Goal: Communication & Community: Answer question/provide support

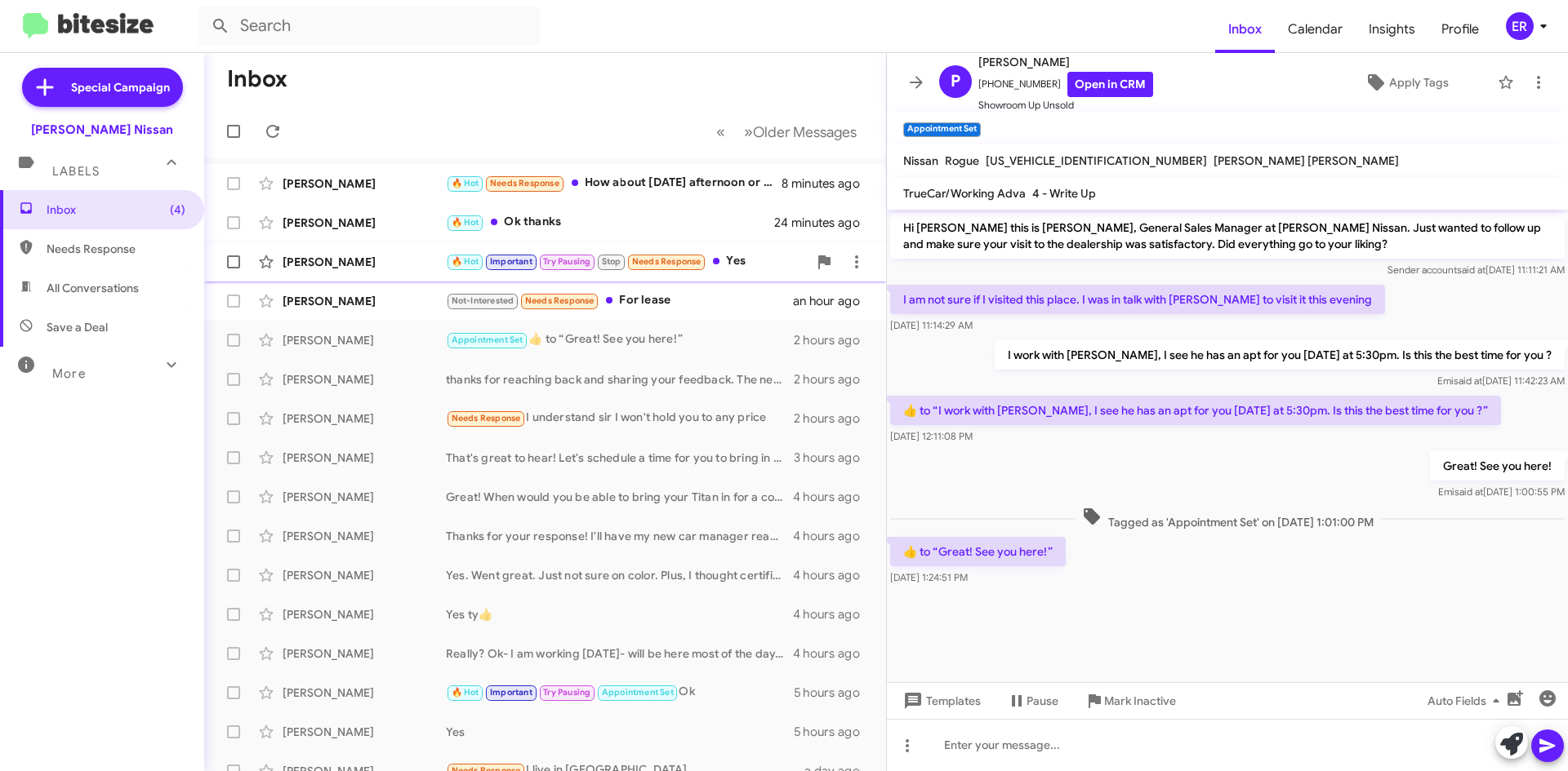
click at [357, 261] on div "[PERSON_NAME]" at bounding box center [363, 261] width 163 height 16
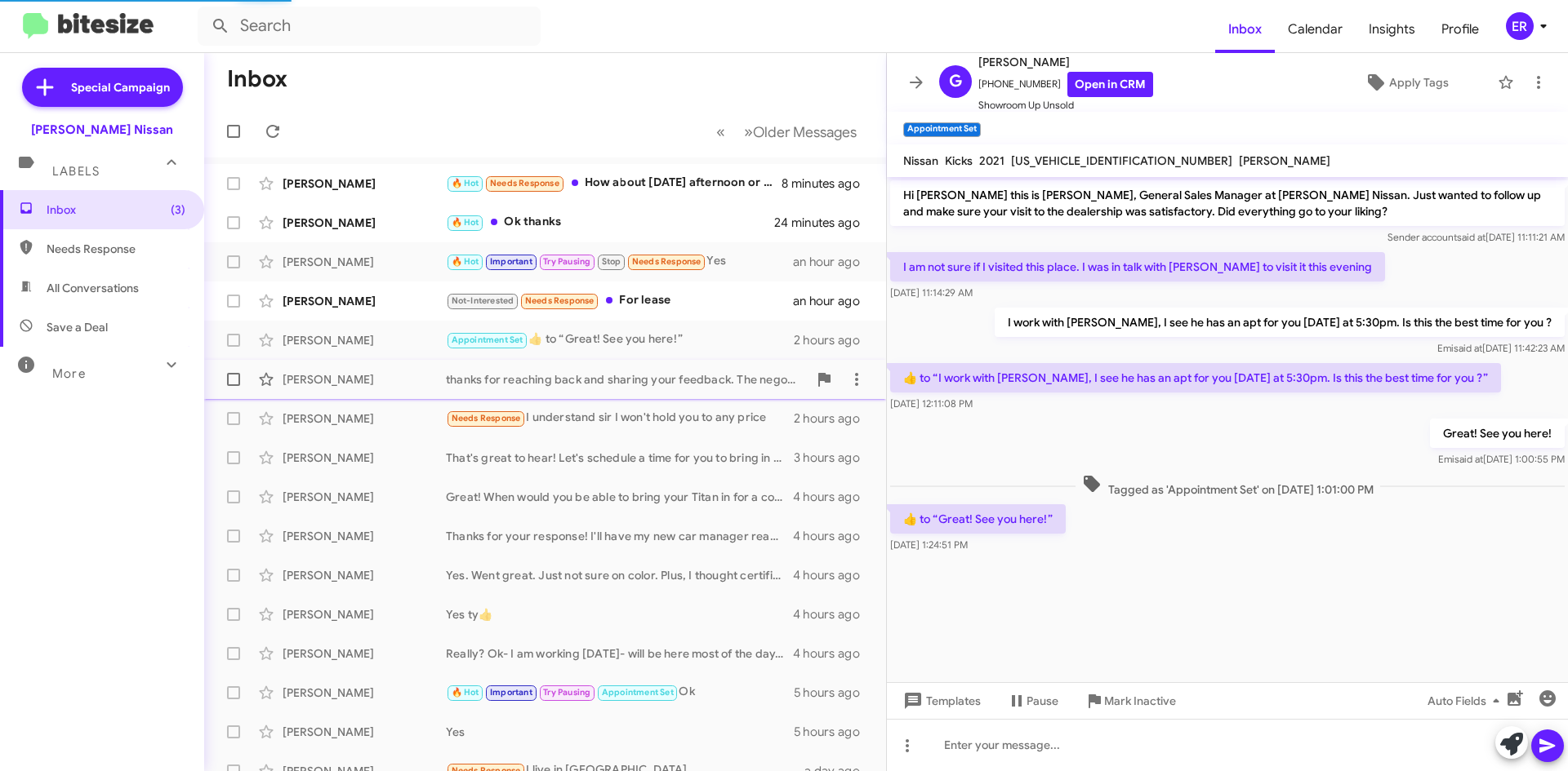
scroll to position [717, 0]
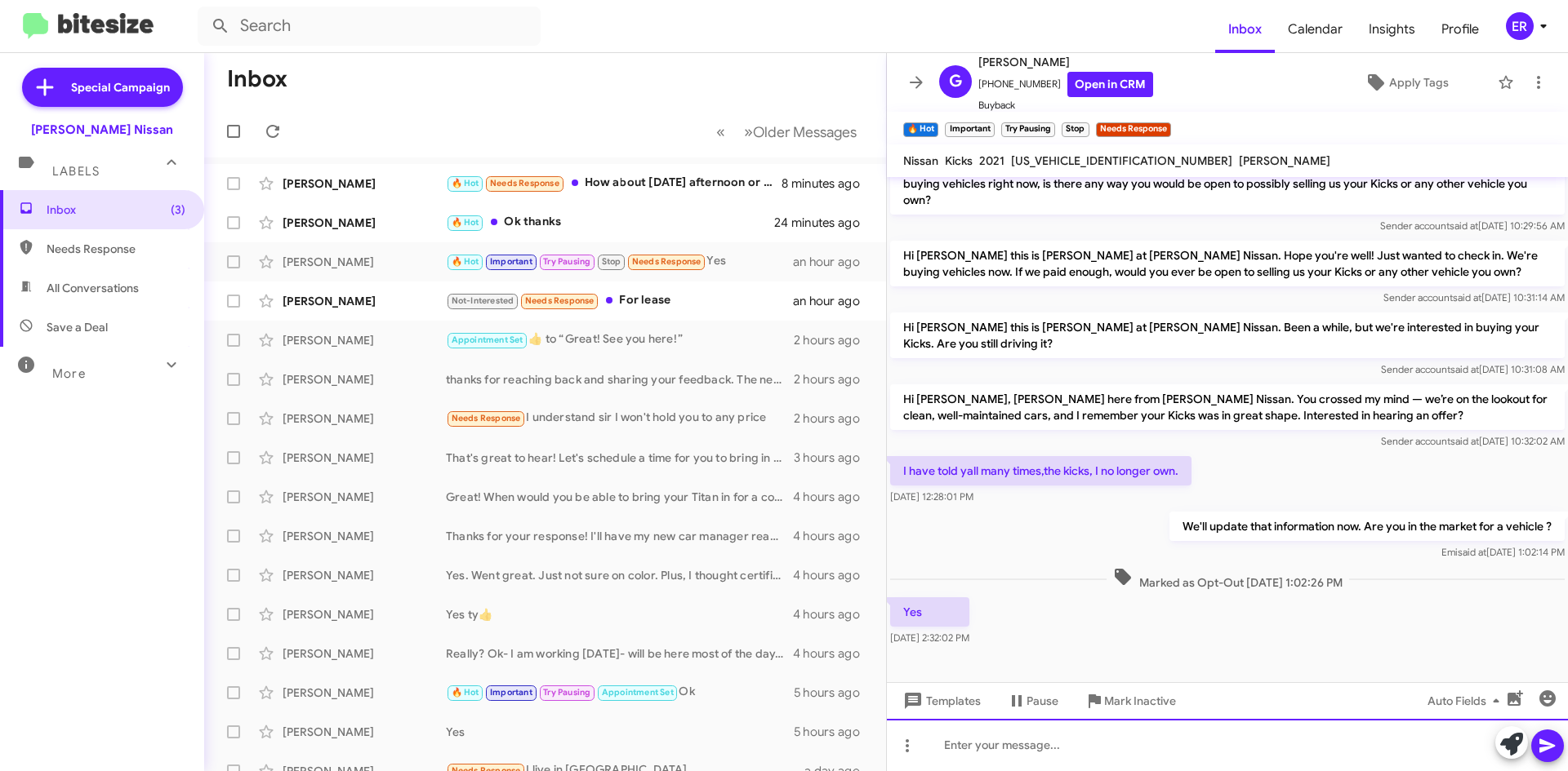
click at [1069, 753] on div at bounding box center [1226, 745] width 681 height 52
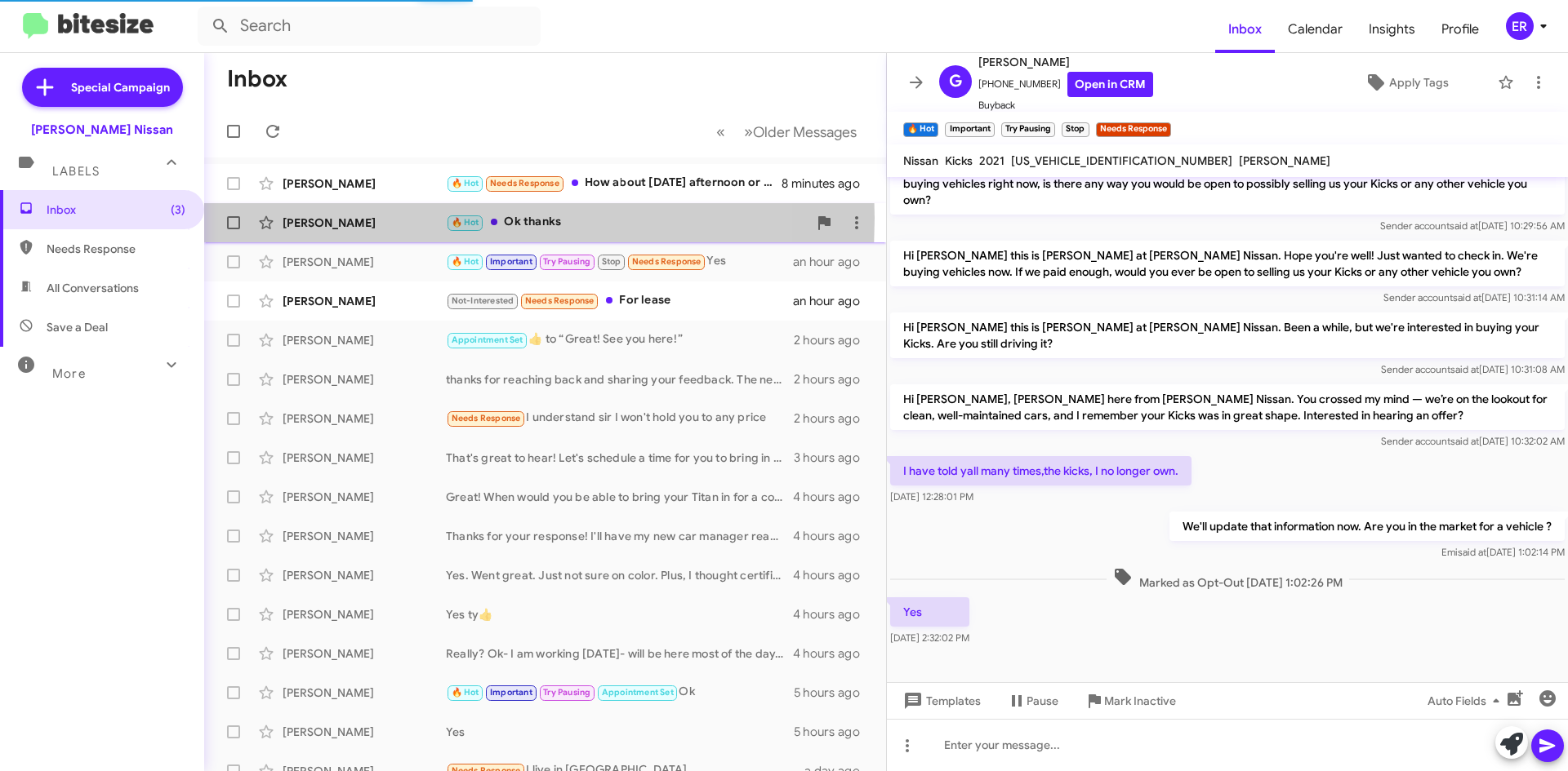
click at [315, 217] on div "[PERSON_NAME]" at bounding box center [363, 222] width 163 height 16
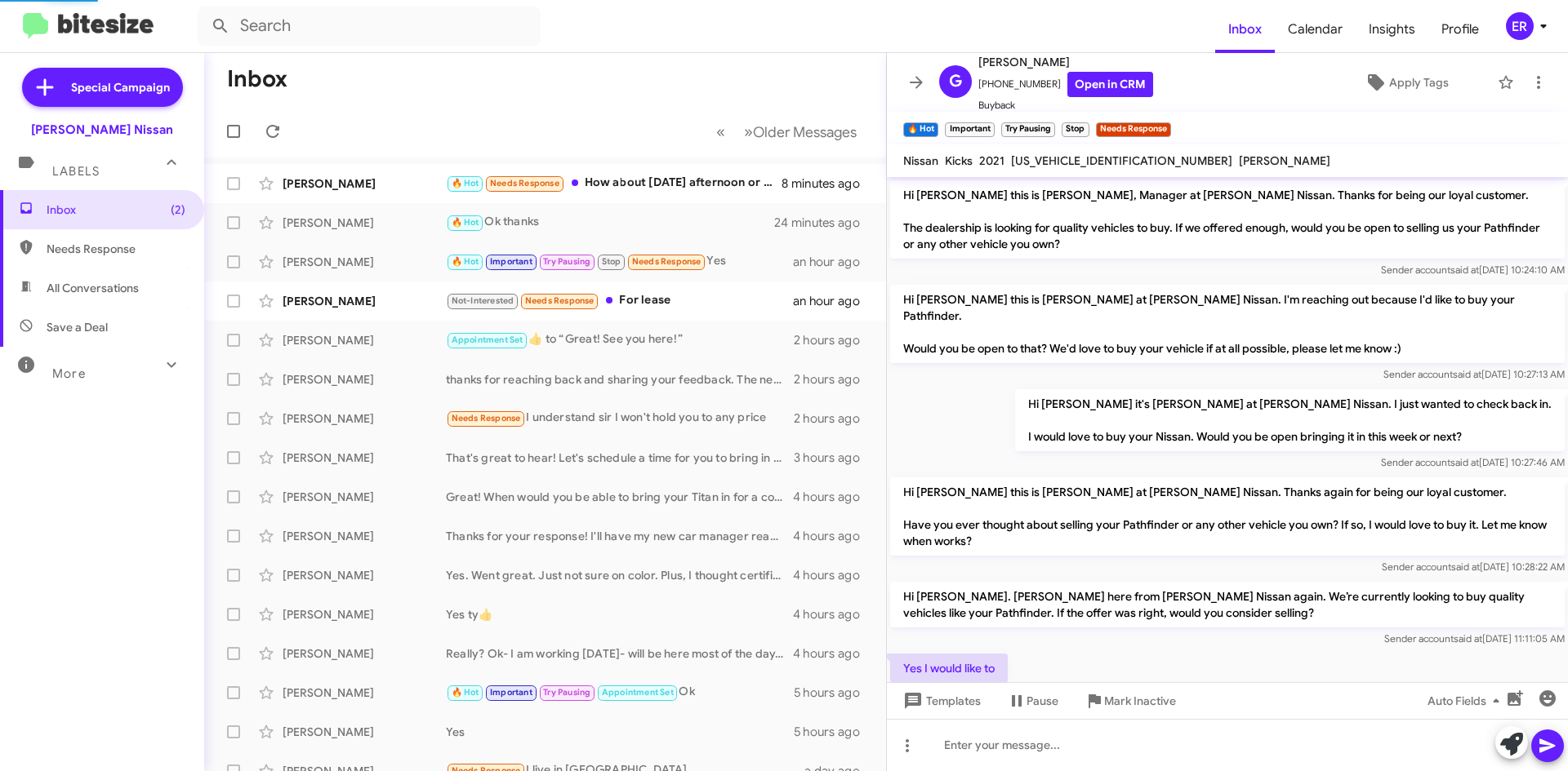
scroll to position [287, 0]
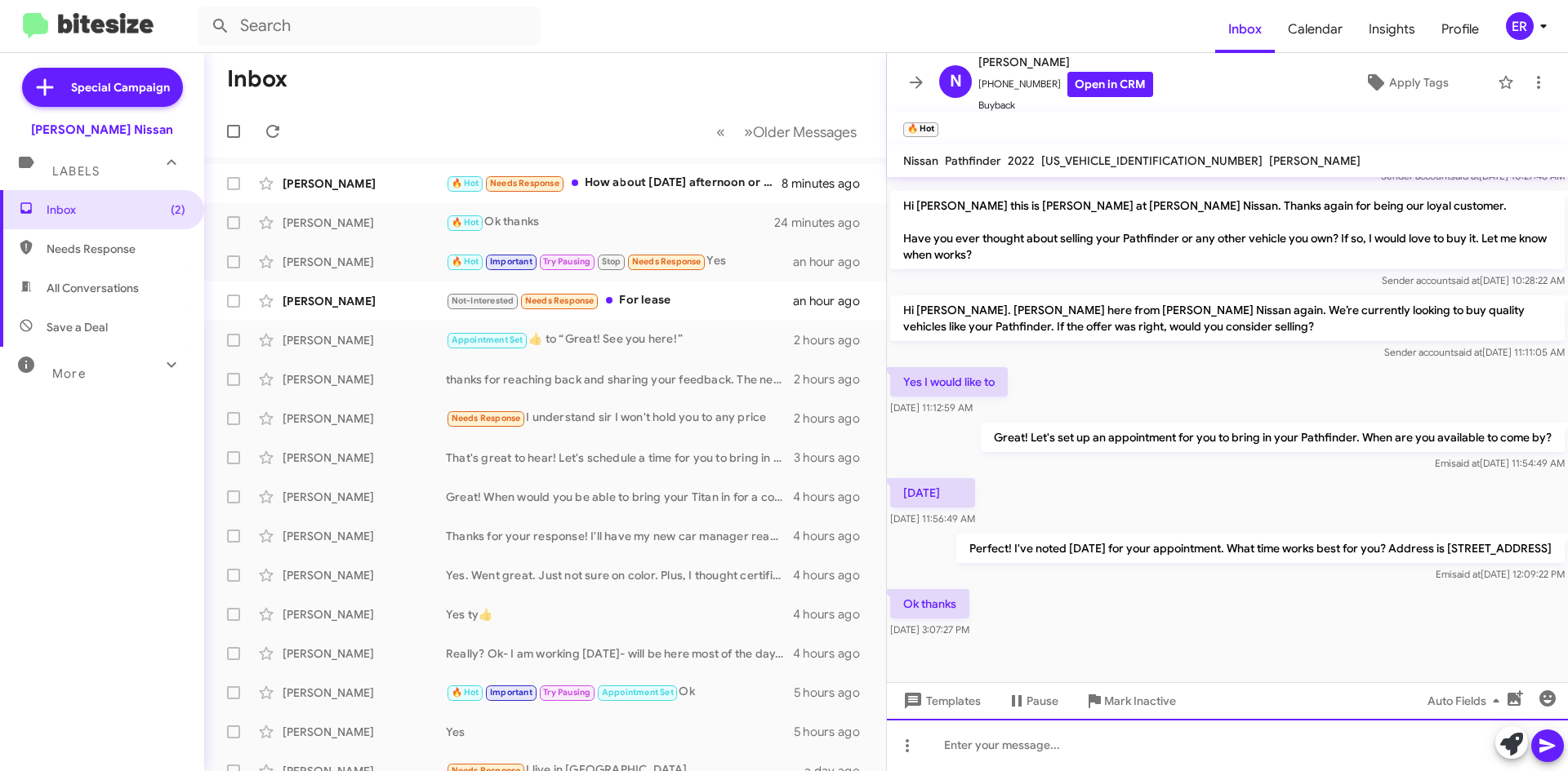
click at [992, 733] on div at bounding box center [1226, 745] width 681 height 52
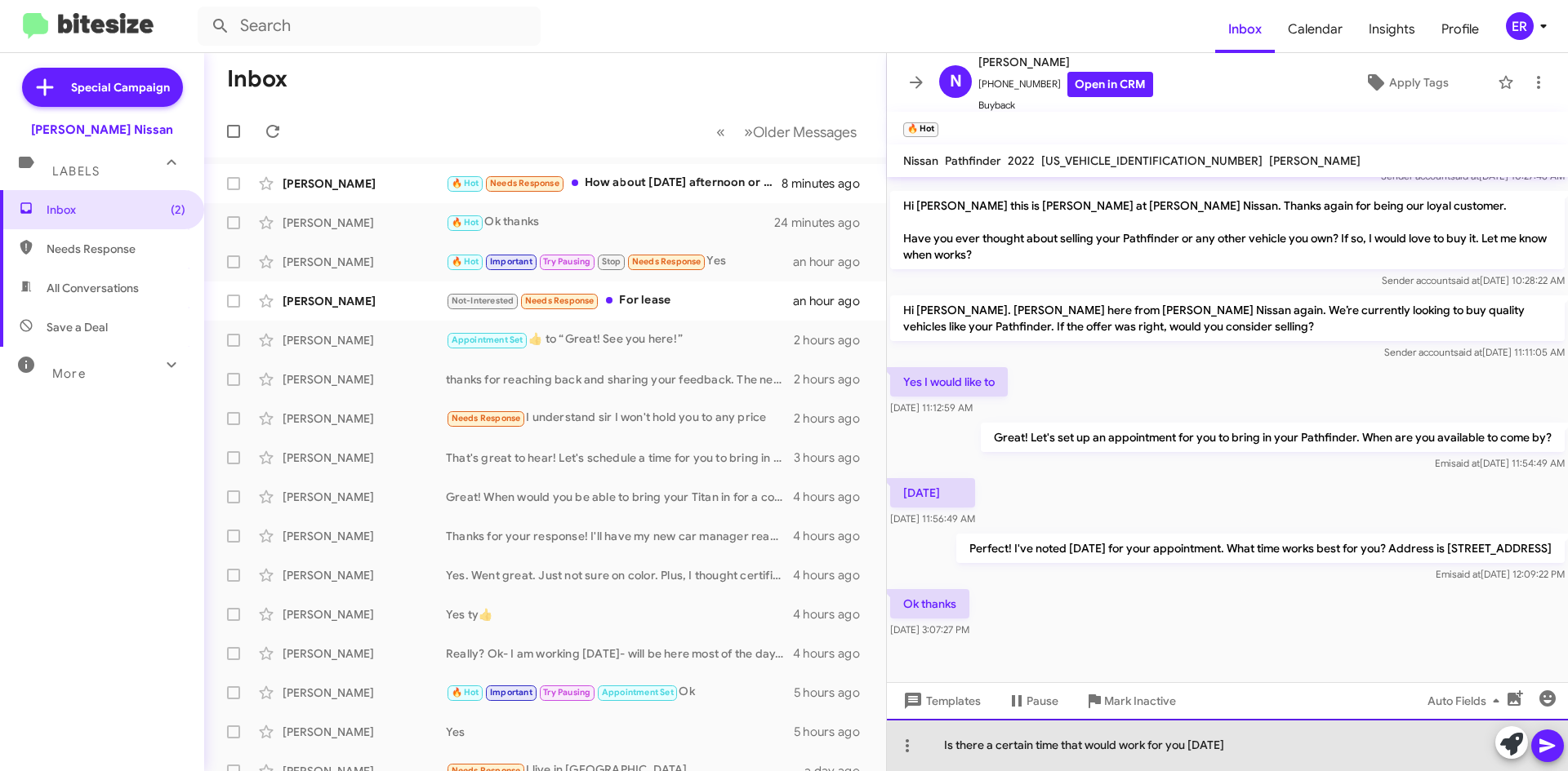
click at [1325, 750] on div "Is there a certain time that would work for you [DATE]" at bounding box center [1226, 745] width 681 height 52
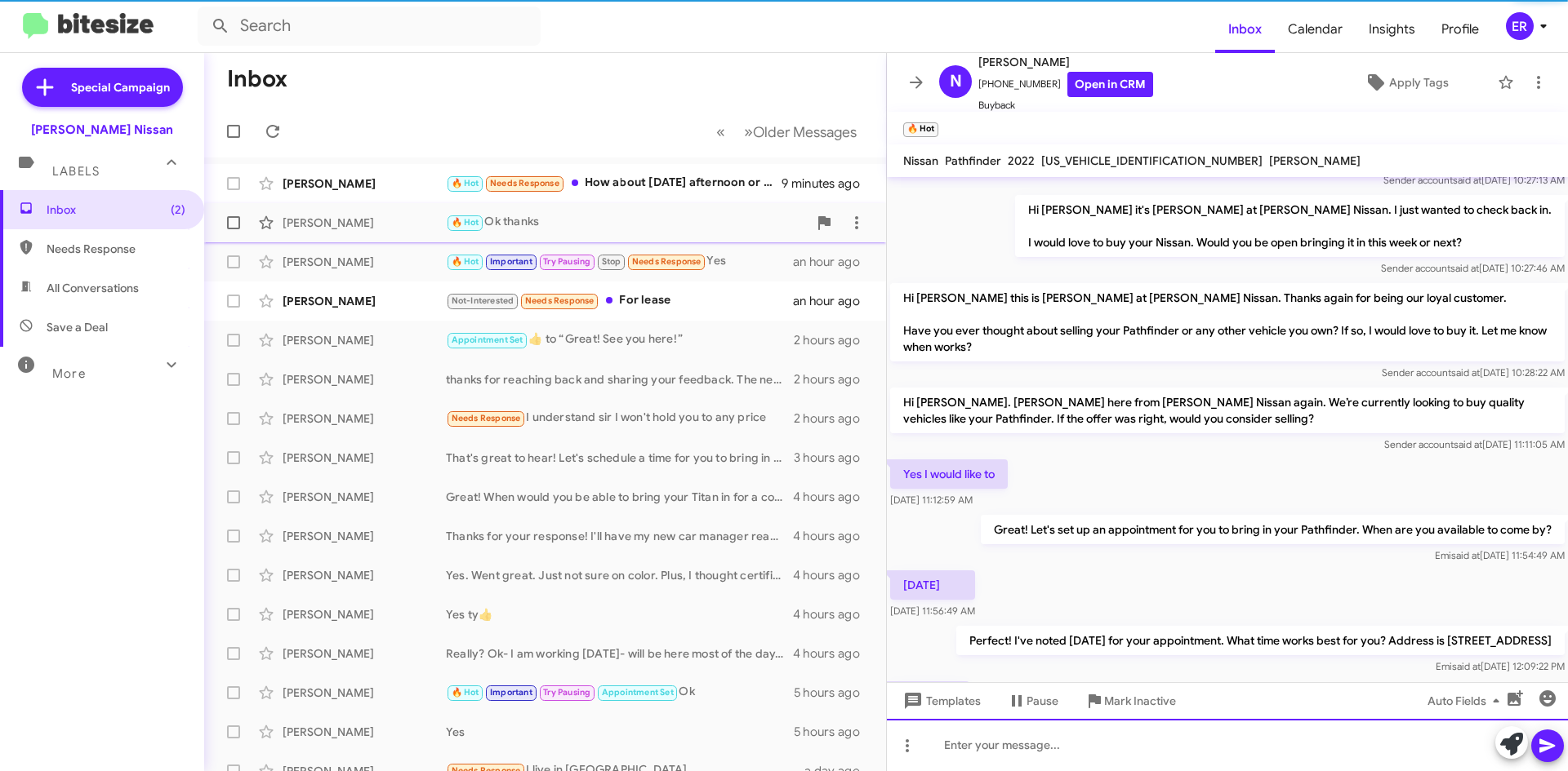
scroll to position [346, 0]
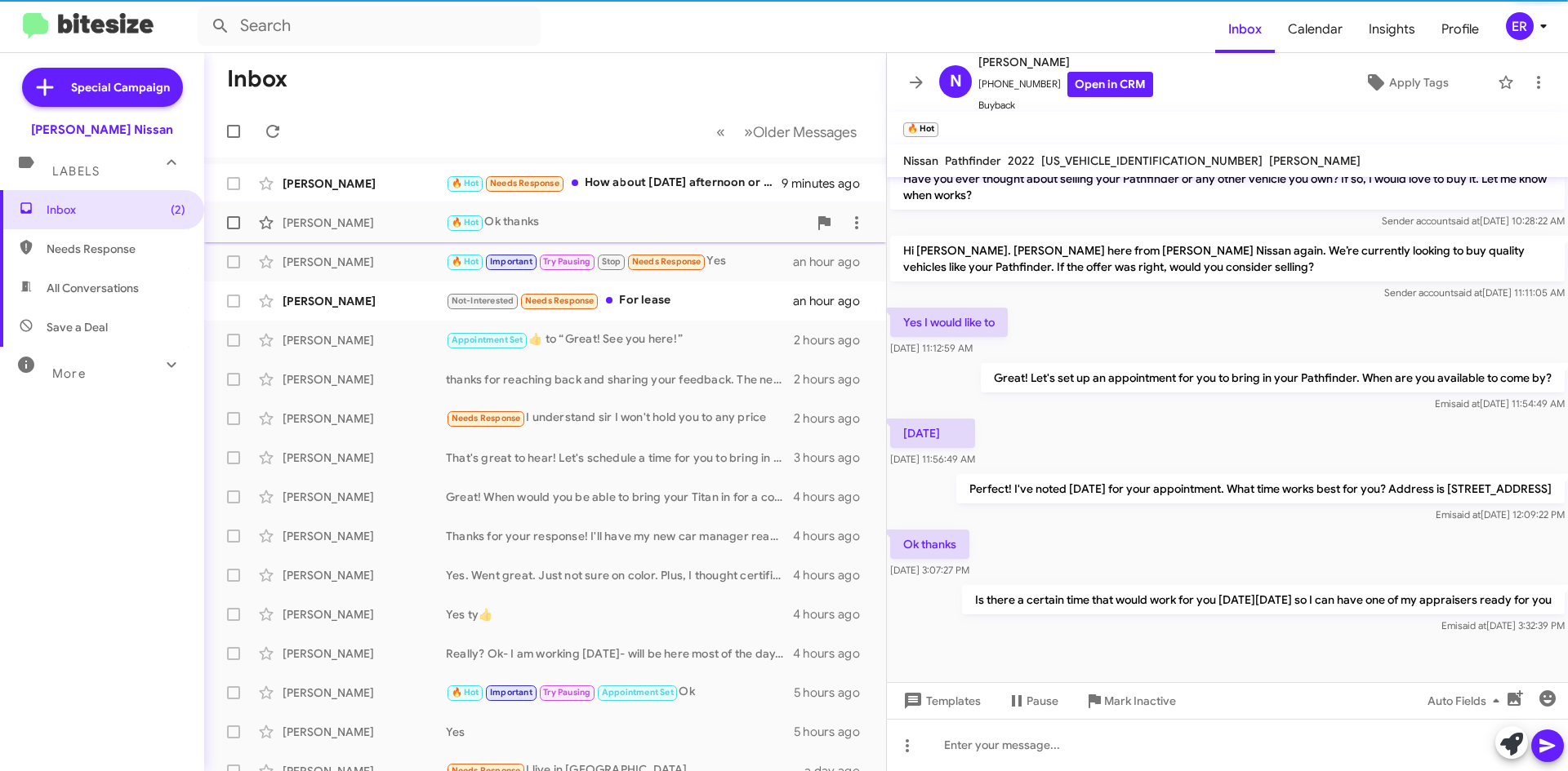
click at [412, 219] on div "[PERSON_NAME]" at bounding box center [363, 222] width 163 height 16
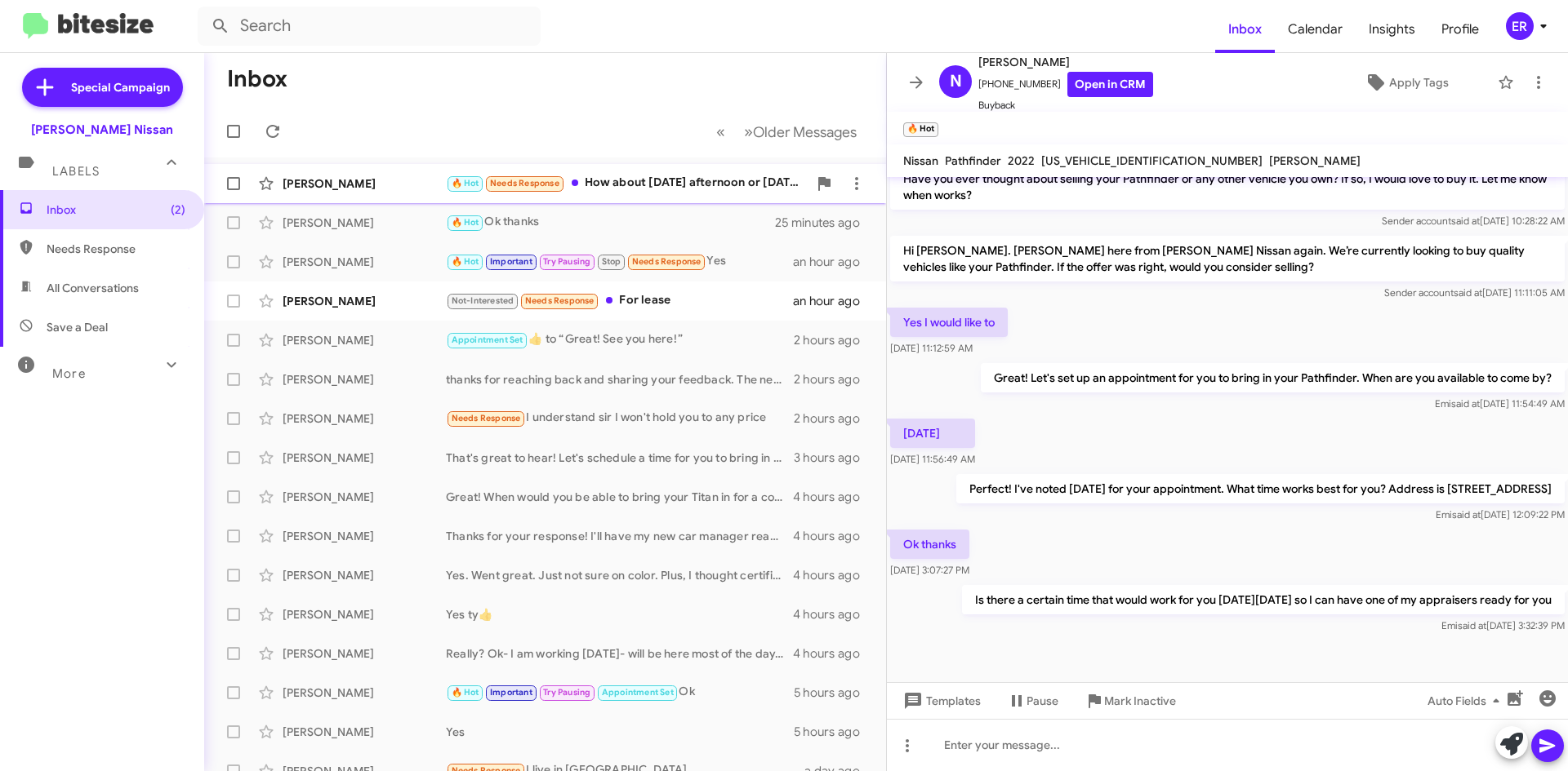
click at [399, 182] on div "[PERSON_NAME]" at bounding box center [363, 183] width 163 height 16
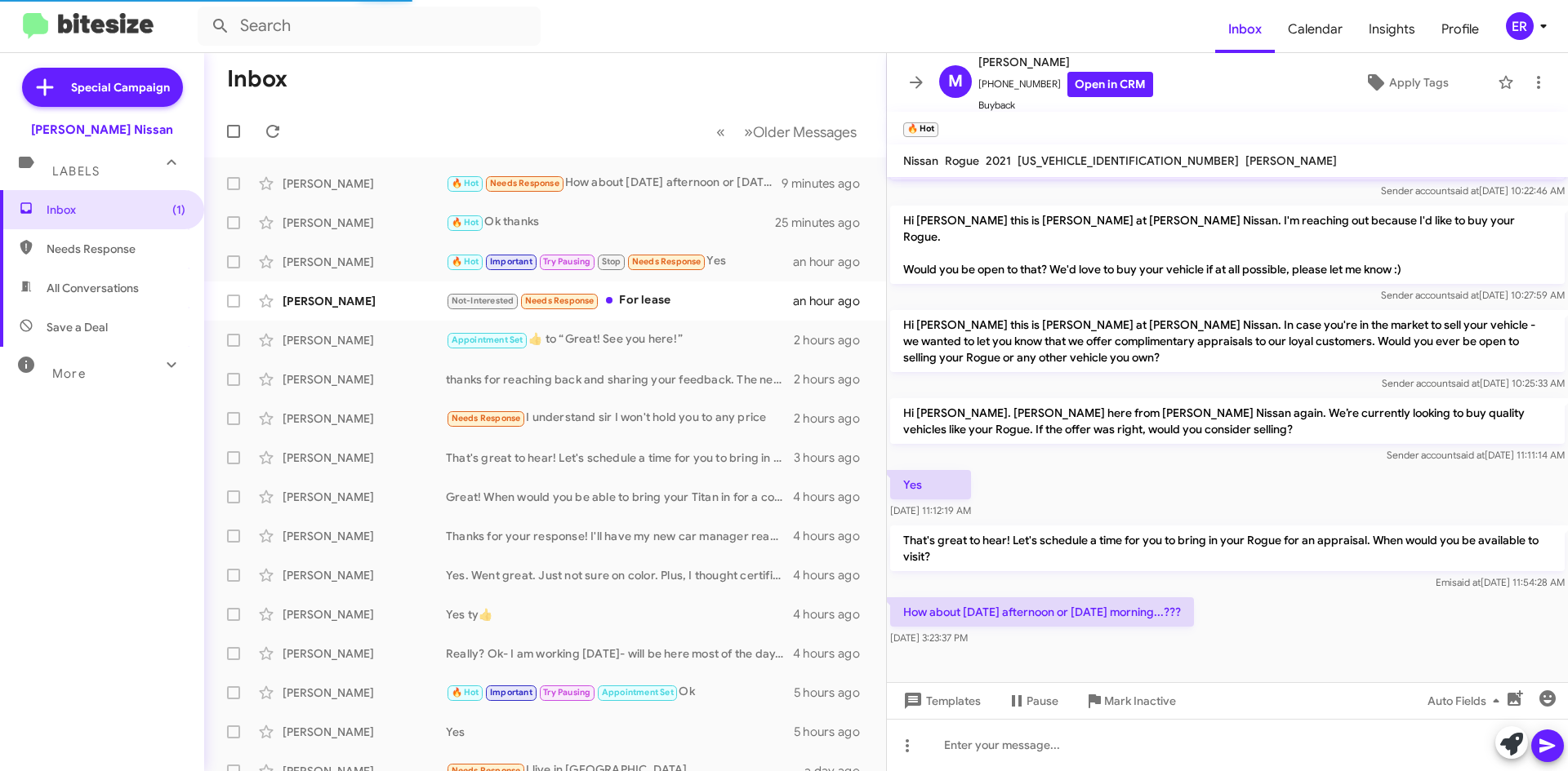
scroll to position [134, 0]
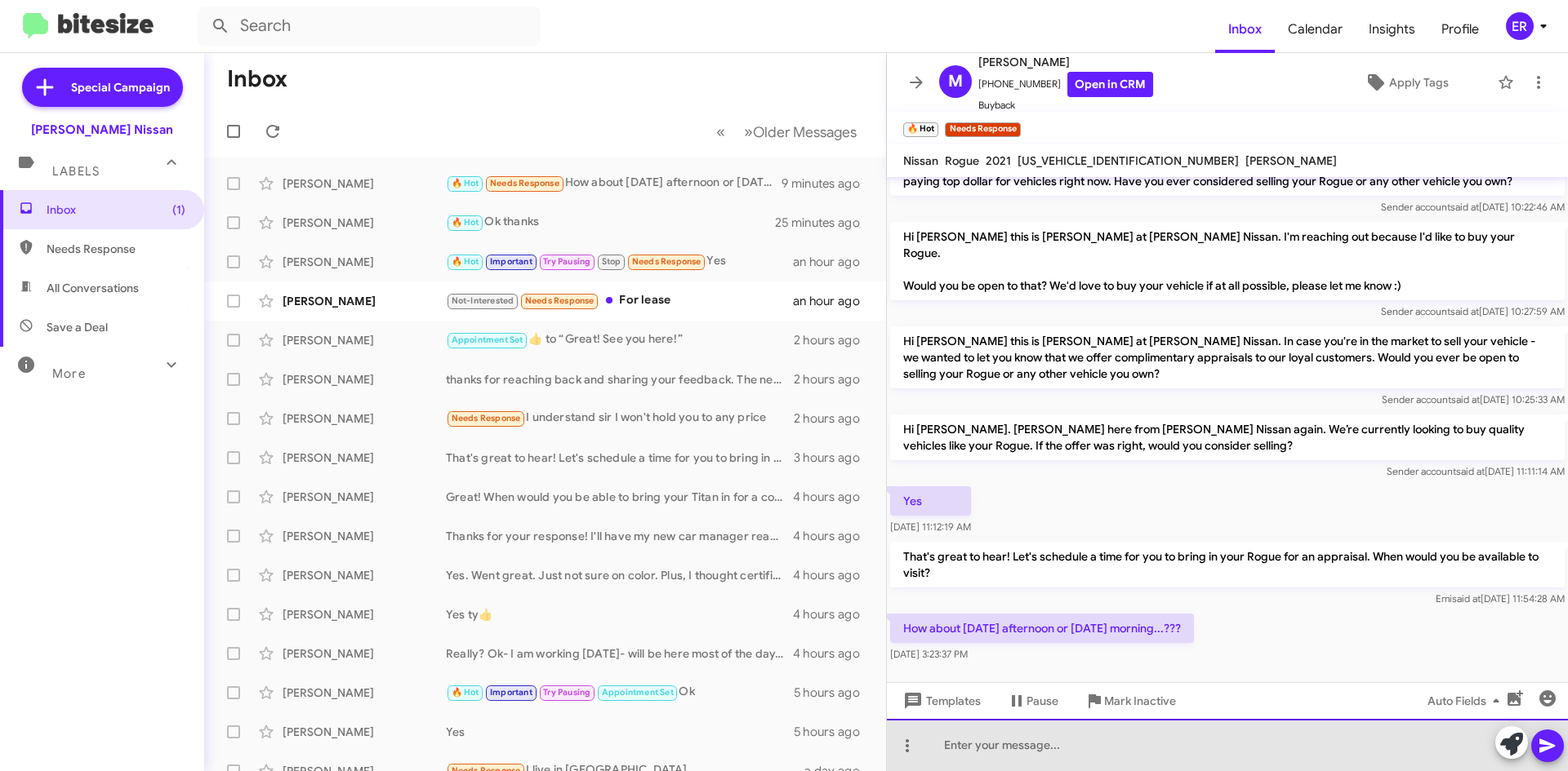
click at [1104, 758] on div at bounding box center [1226, 745] width 681 height 52
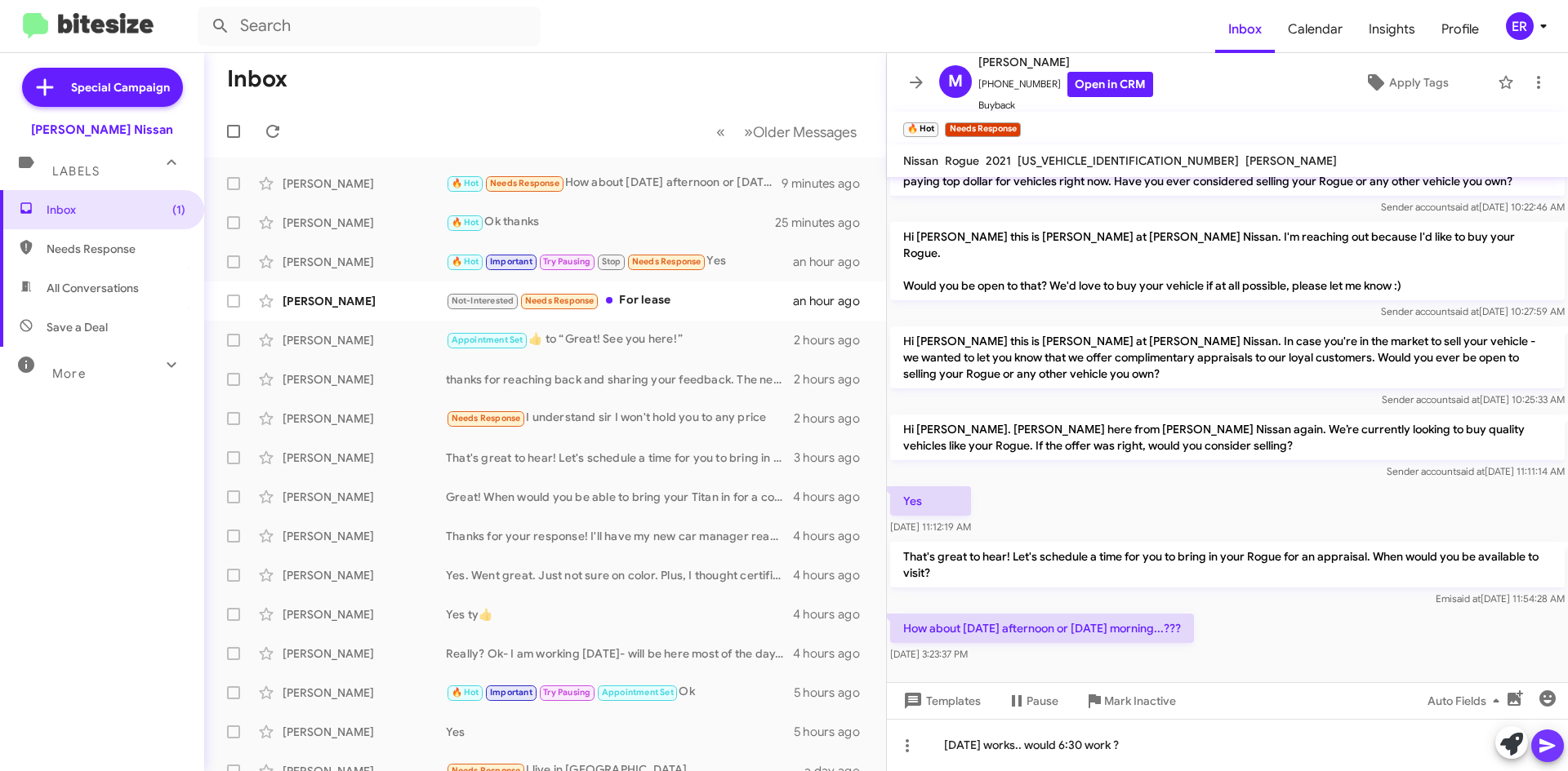
click at [1532, 740] on button at bounding box center [1547, 746] width 33 height 33
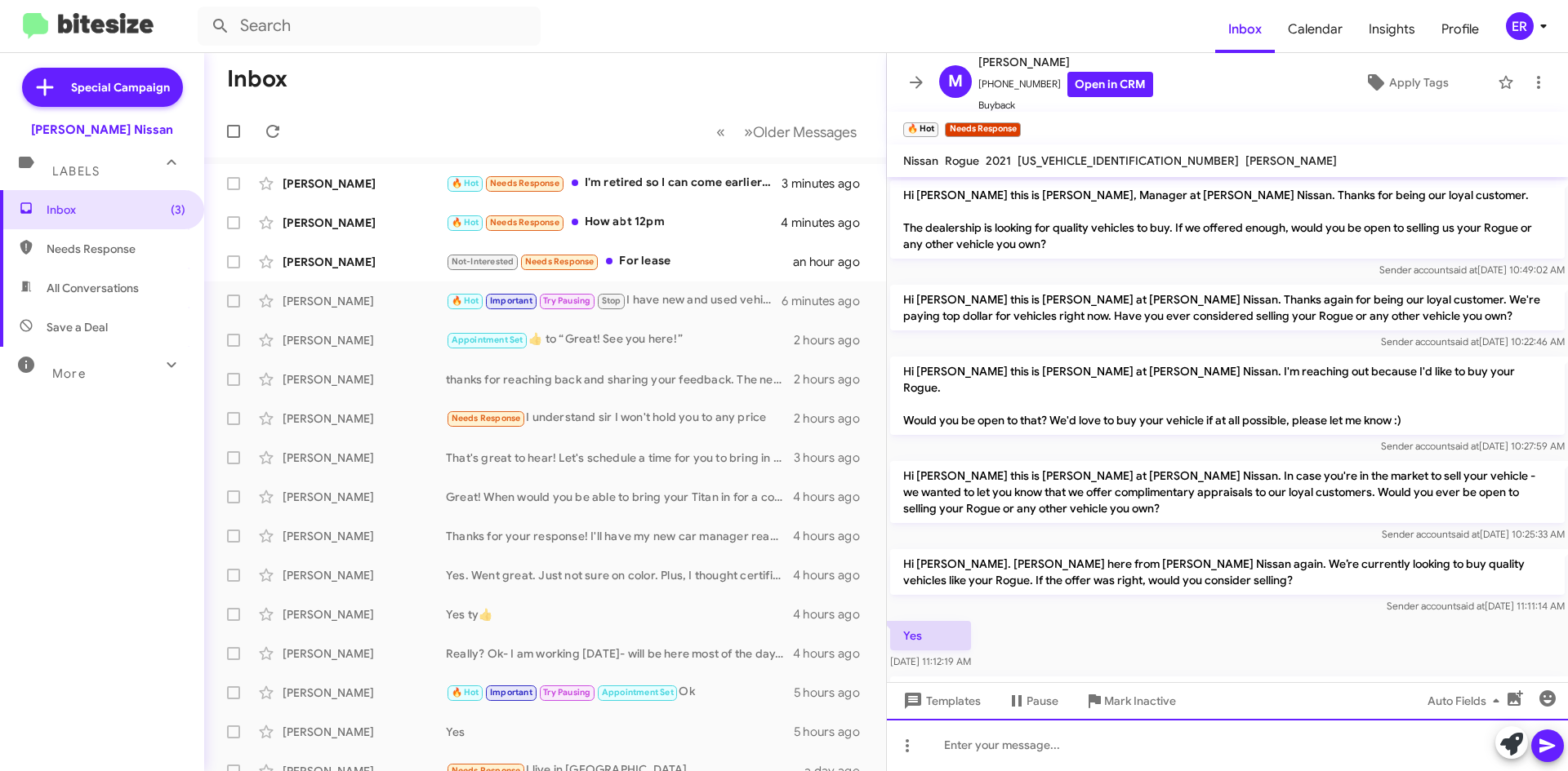
scroll to position [254, 0]
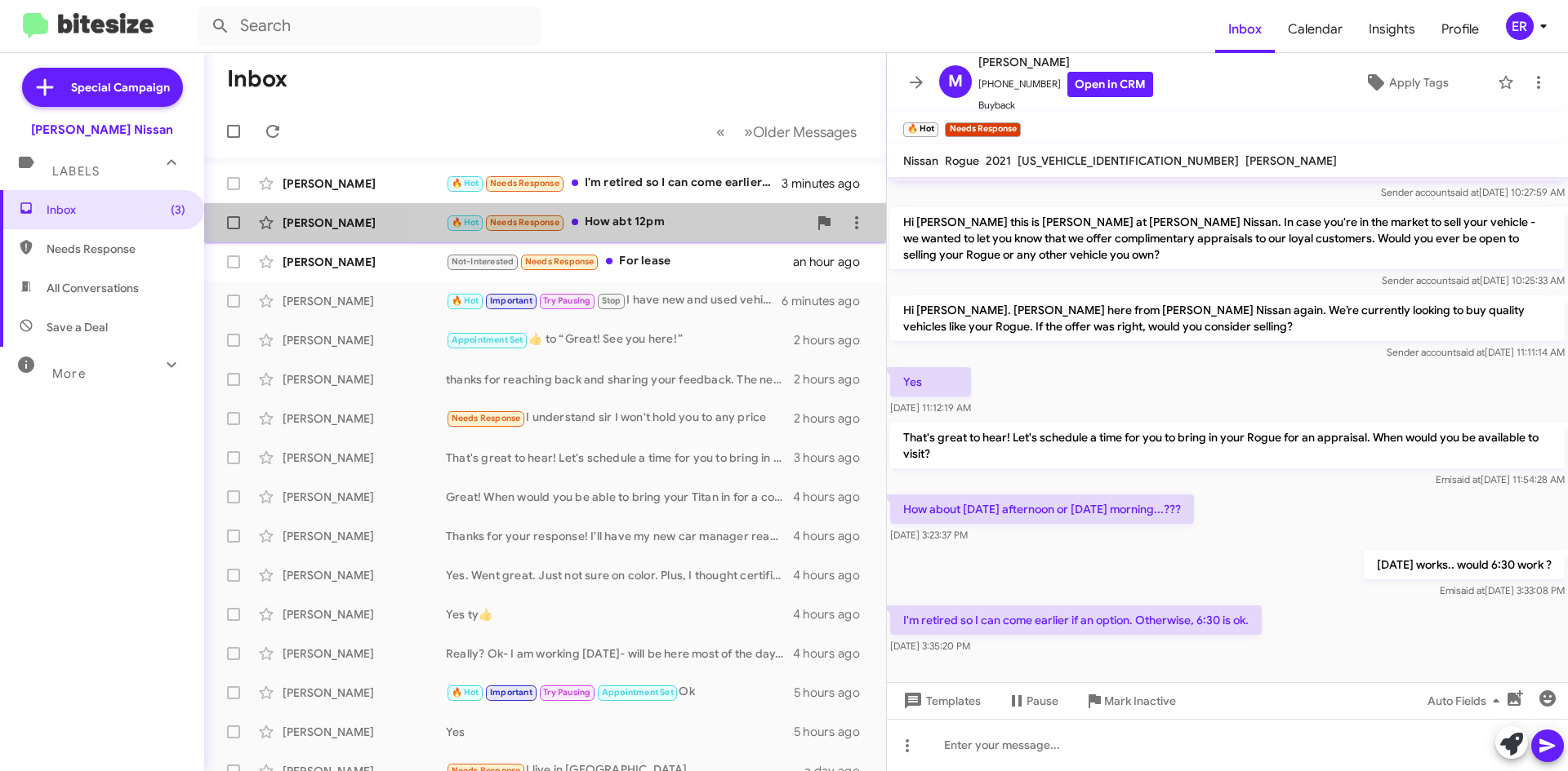
click at [682, 215] on div "🔥 Hot Needs Response How abt 12pm" at bounding box center [626, 222] width 361 height 19
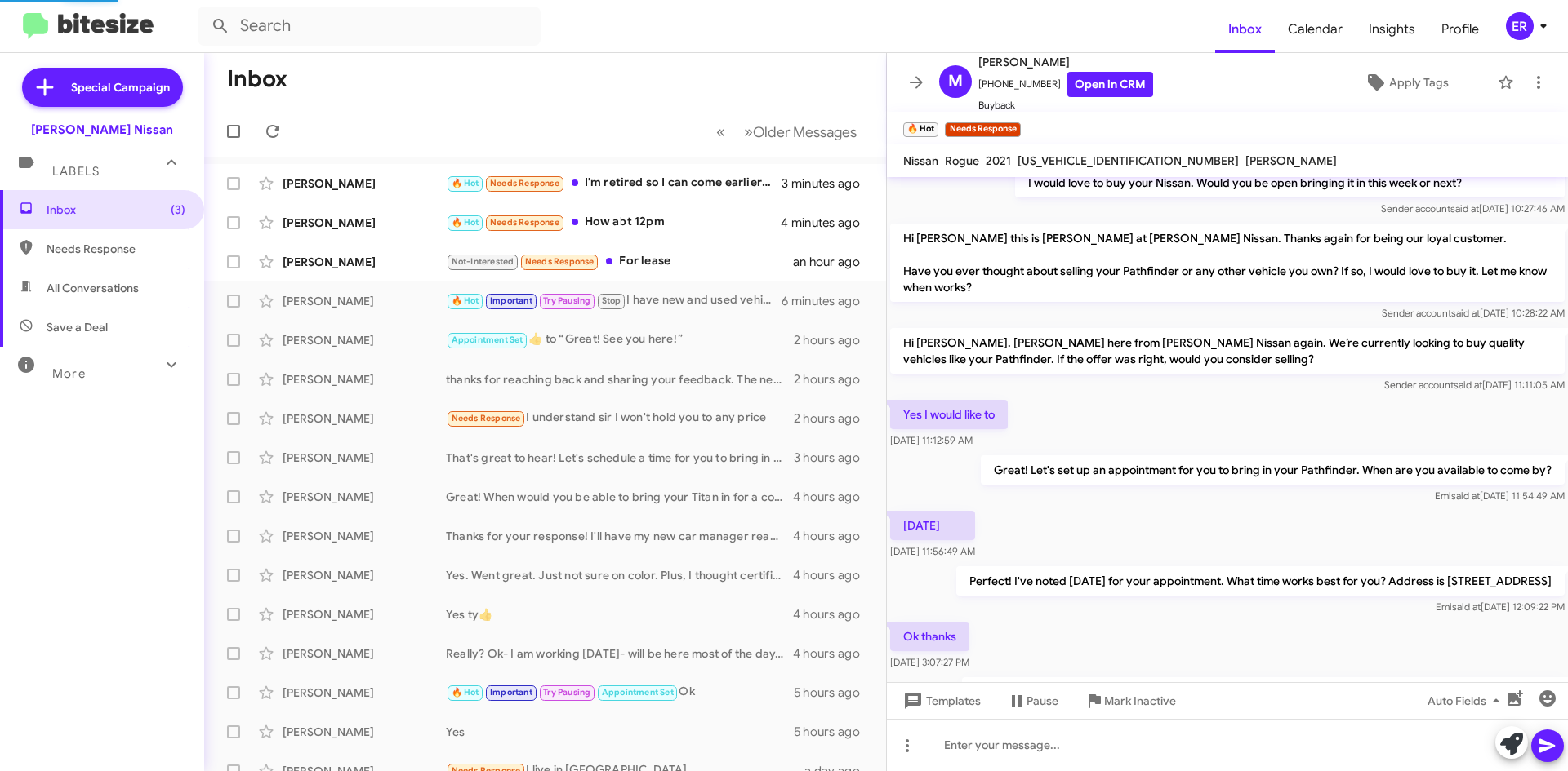
scroll to position [405, 0]
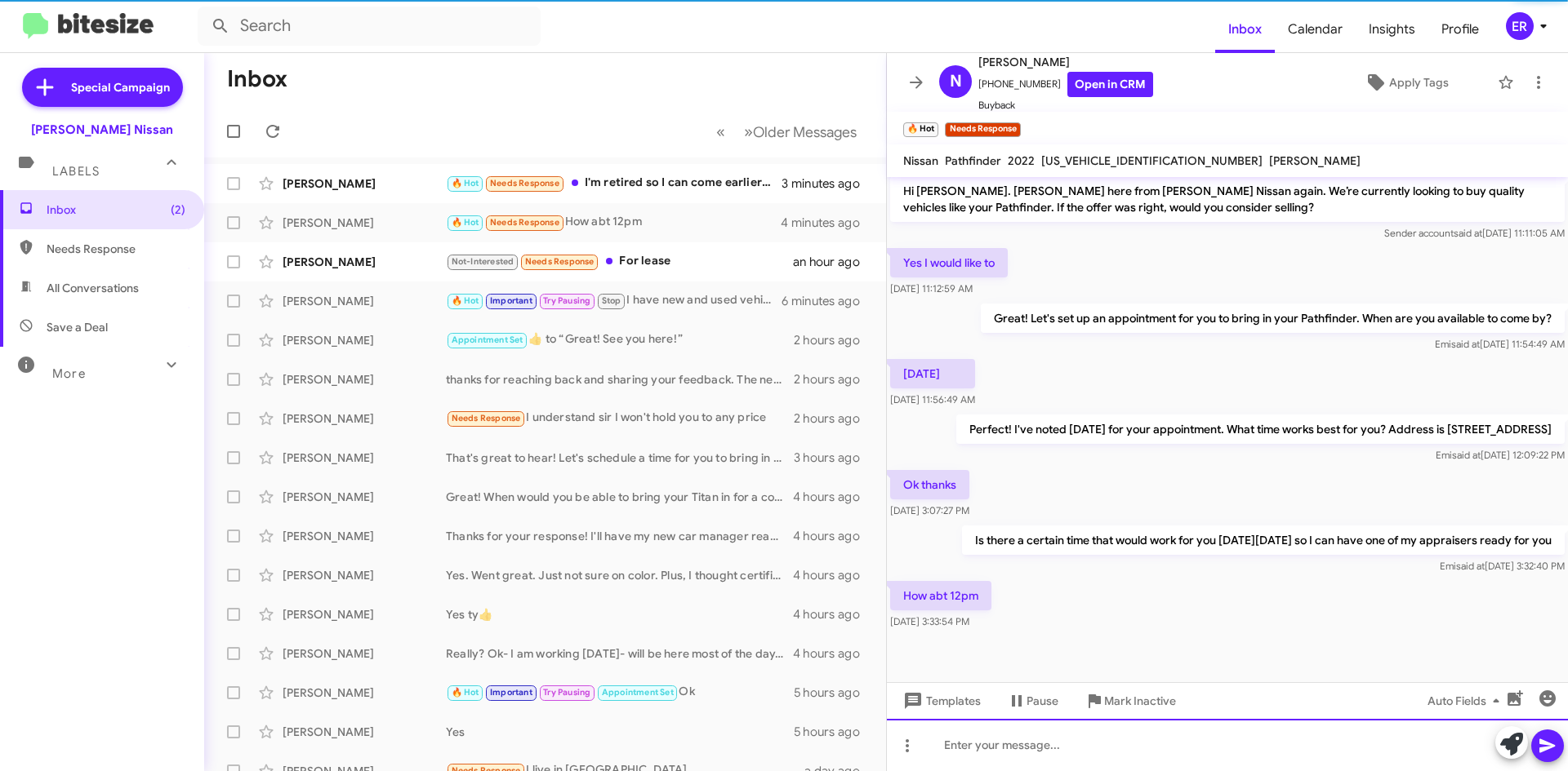
click at [1071, 743] on div at bounding box center [1226, 745] width 681 height 52
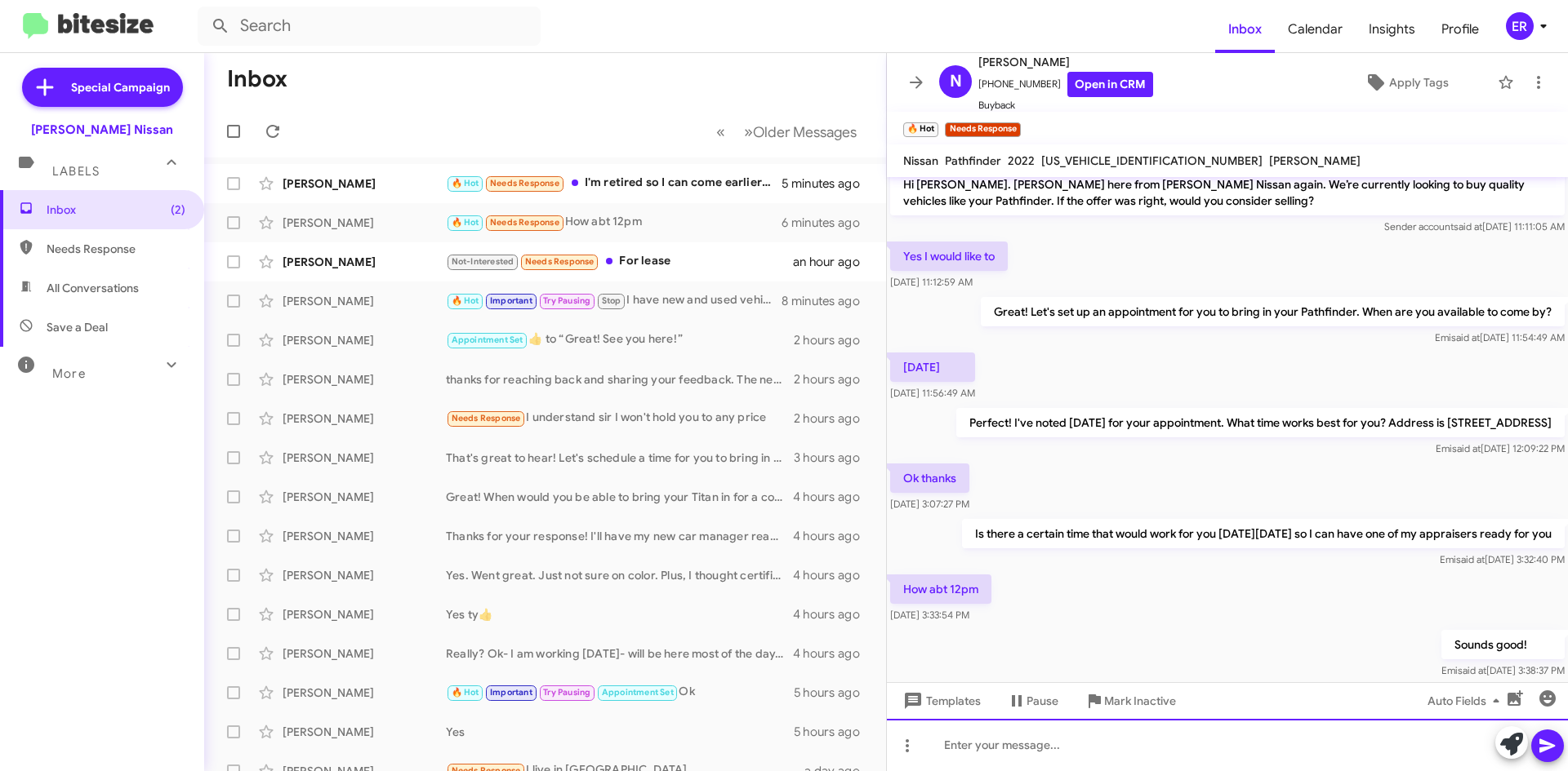
scroll to position [0, 0]
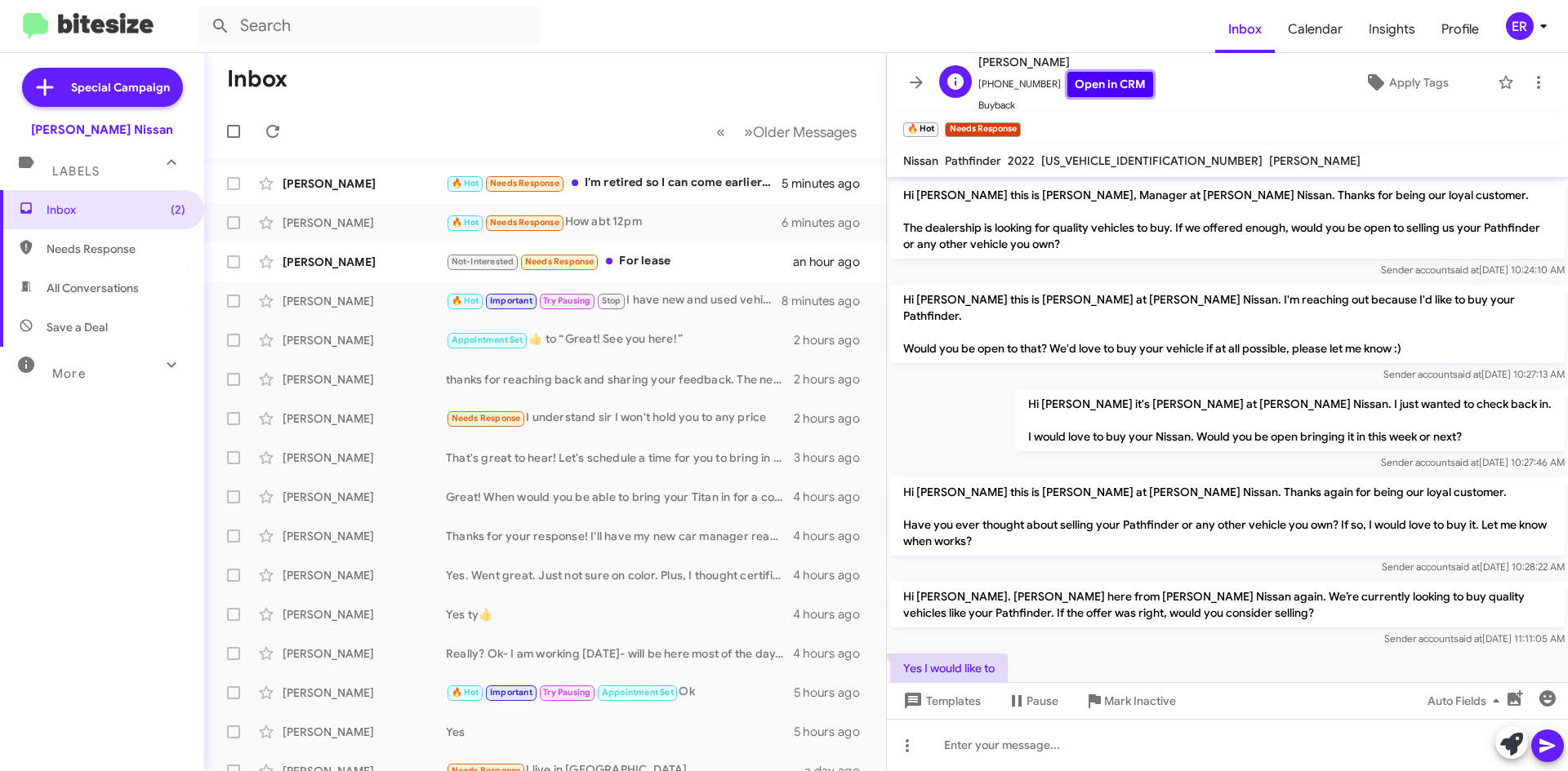
click at [1133, 91] on link "Open in CRM" at bounding box center [1110, 84] width 86 height 25
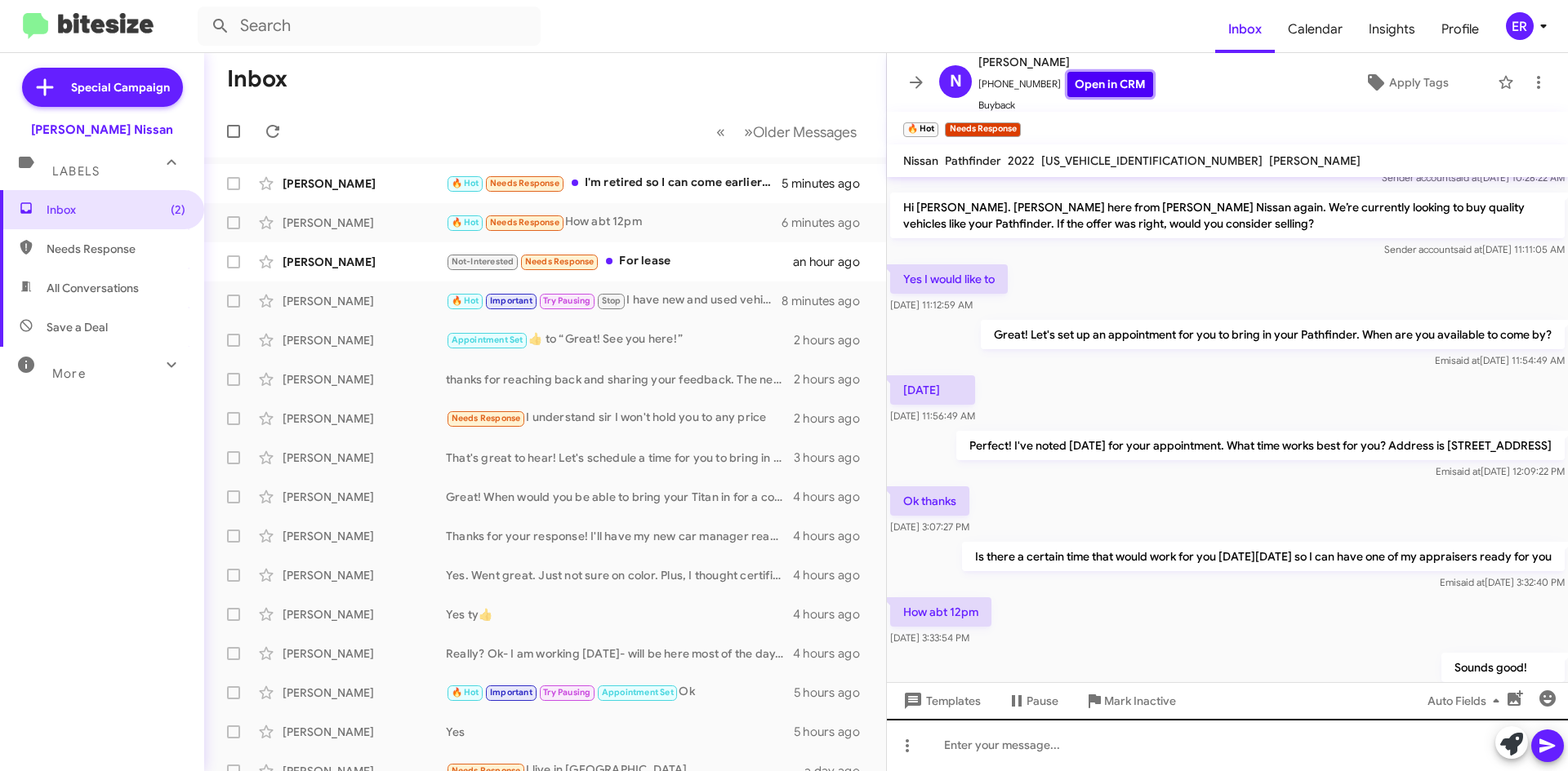
scroll to position [465, 0]
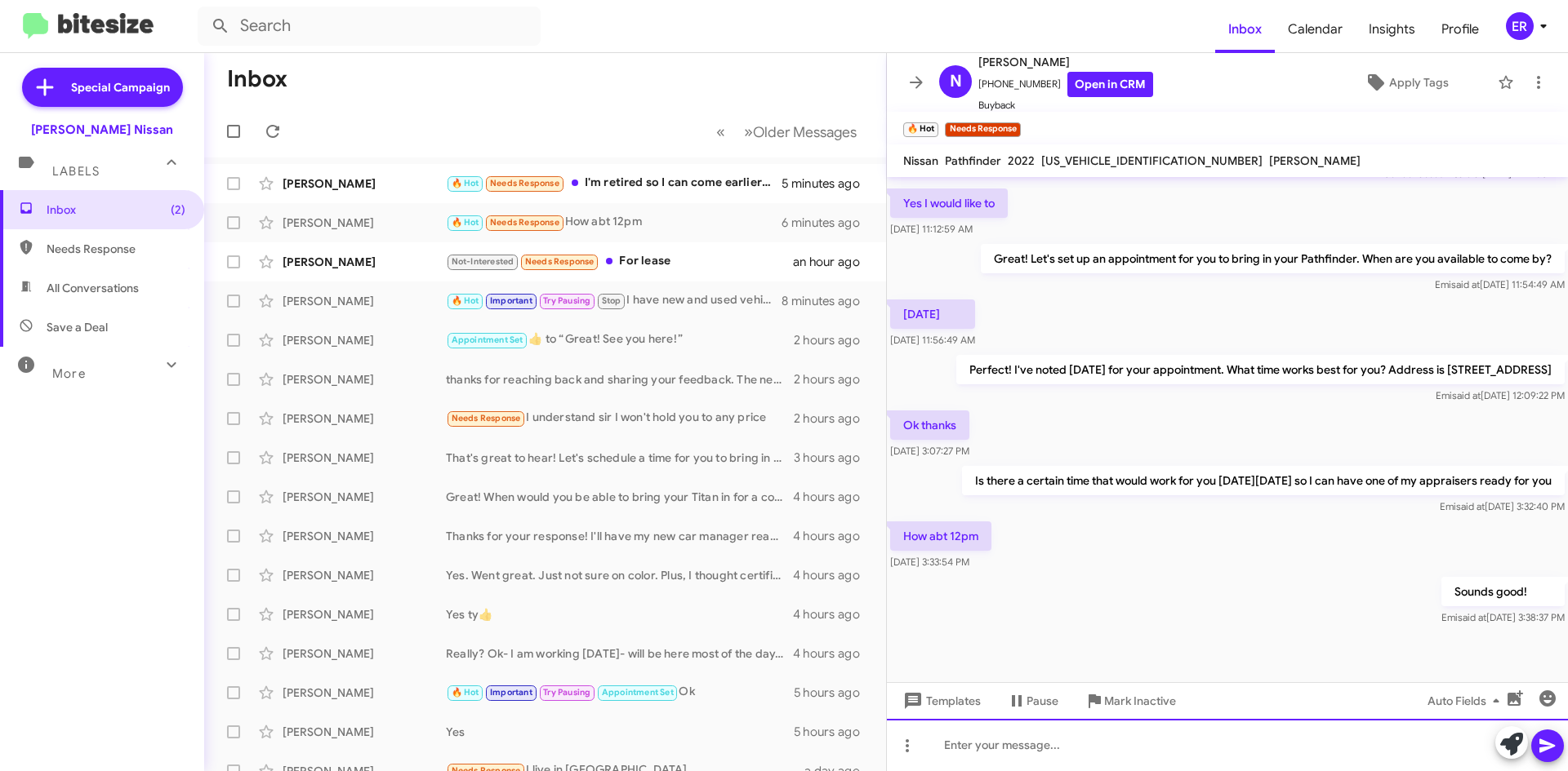
click at [995, 750] on div at bounding box center [1226, 745] width 681 height 52
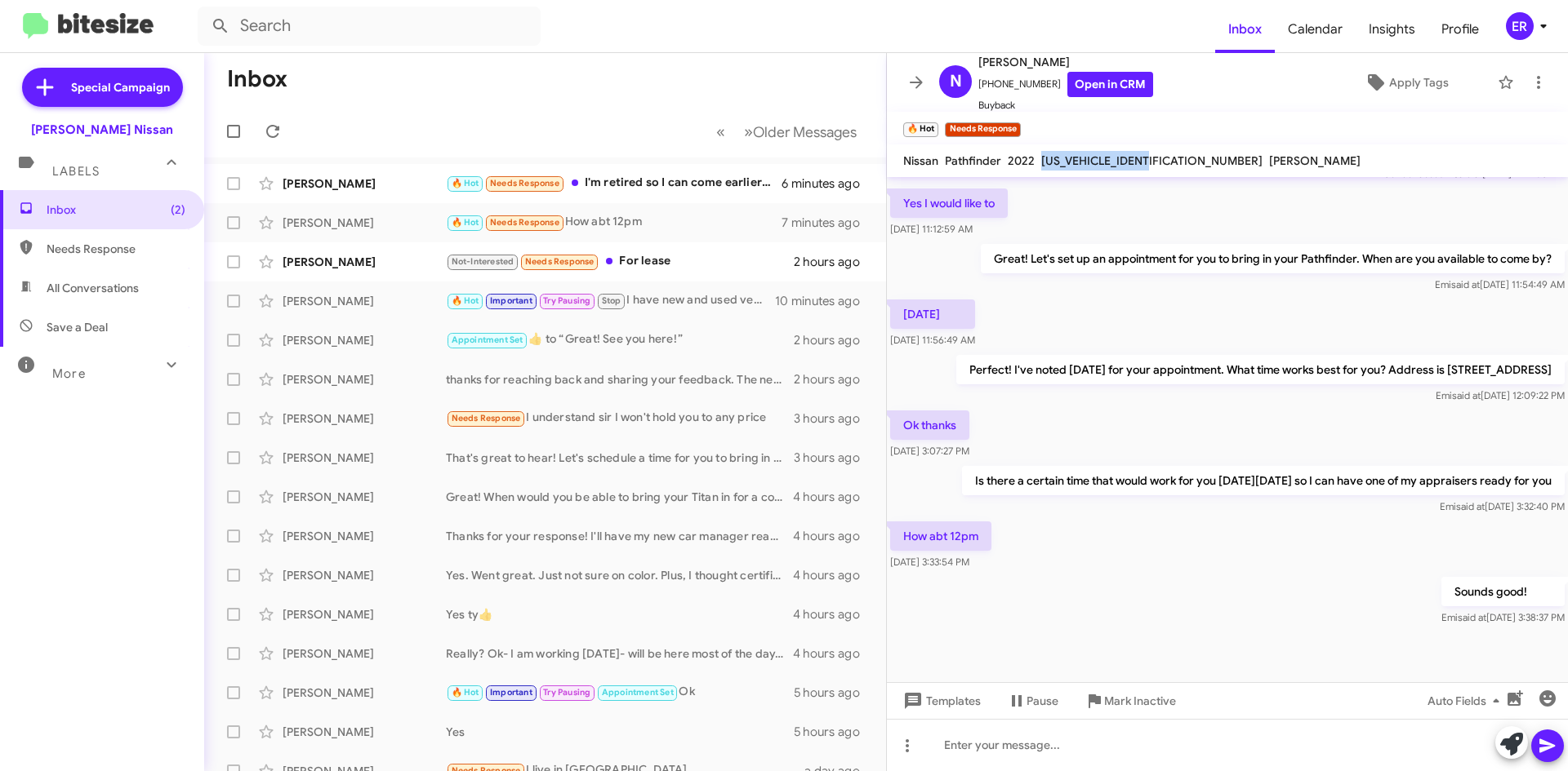
drag, startPoint x: 1140, startPoint y: 159, endPoint x: 1031, endPoint y: 162, distance: 109.0
click at [1031, 162] on div "Nissan Pathfinder 2022 [US_VEHICLE_IDENTIFICATION_NUMBER] [PERSON_NAME]" at bounding box center [1131, 161] width 464 height 20
copy div "[US_VEHICLE_IDENTIFICATION_NUMBER]"
click at [1425, 84] on span "Apply Tags" at bounding box center [1419, 82] width 60 height 29
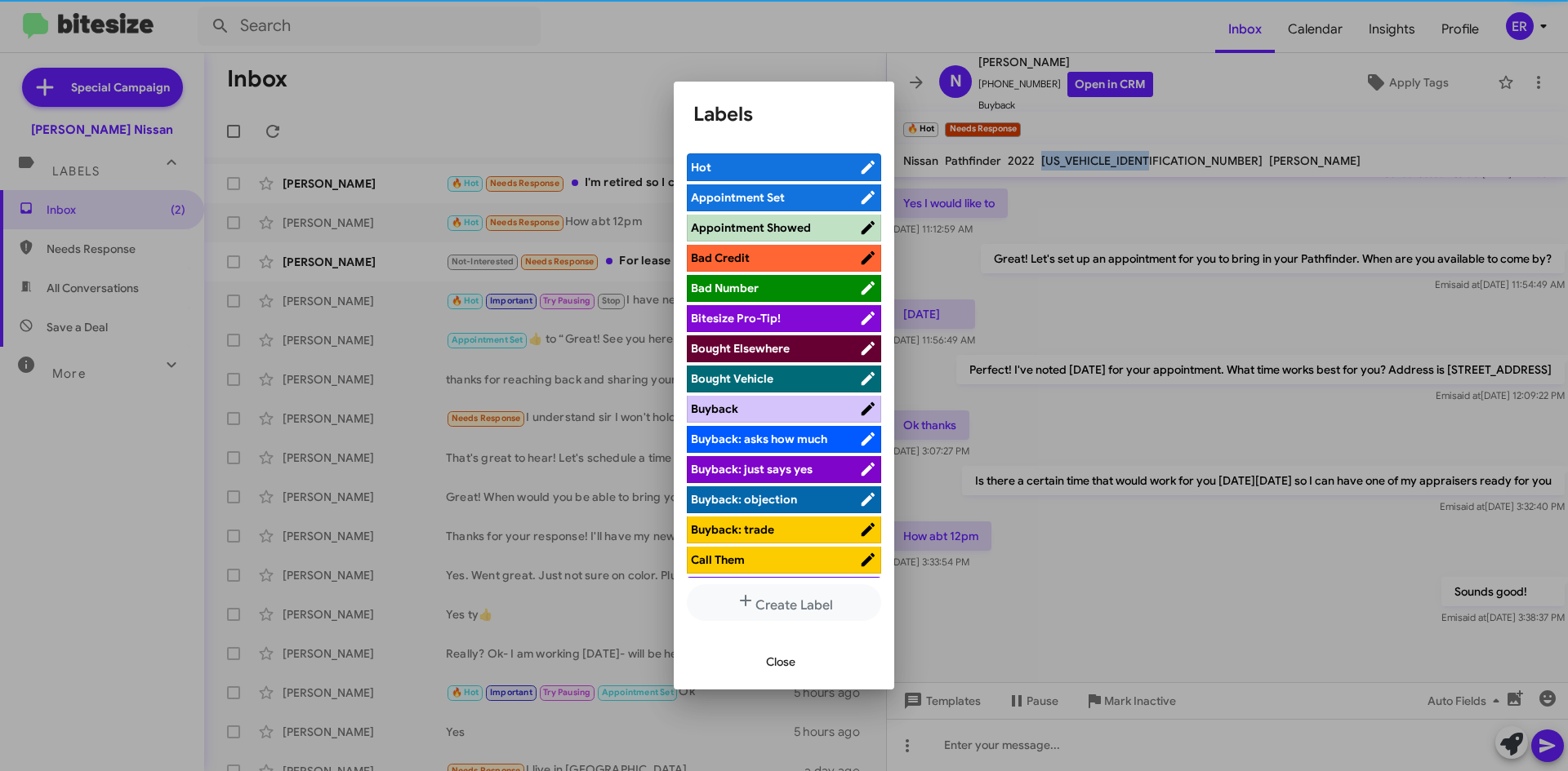
click at [782, 200] on span "Appointment Set" at bounding box center [738, 198] width 94 height 15
click at [779, 659] on span "Close" at bounding box center [780, 661] width 29 height 29
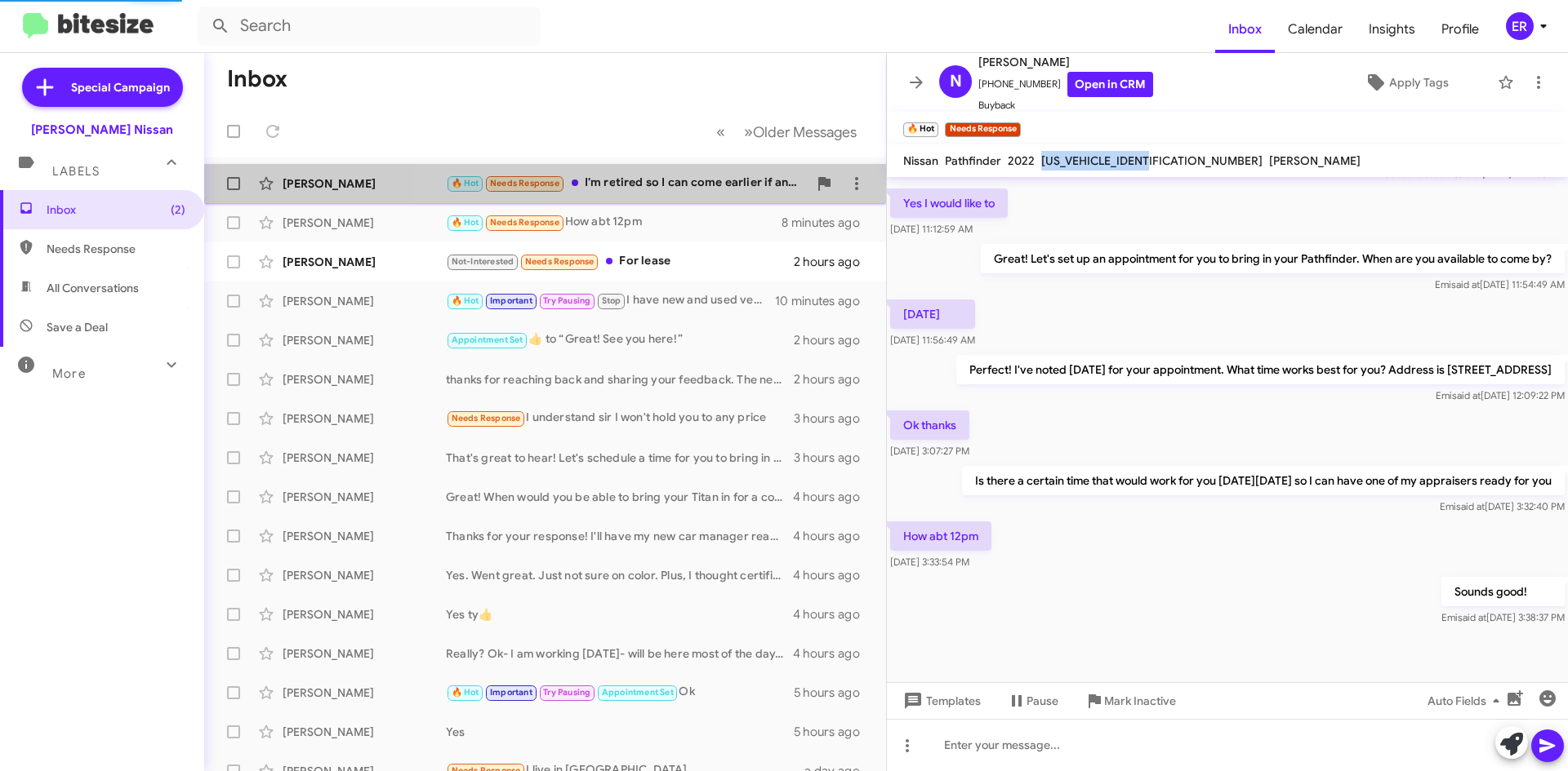
click at [704, 194] on div "[PERSON_NAME] Duty 🔥 Hot Needs Response I'm retired so I can come earlier if an…" at bounding box center [545, 183] width 656 height 33
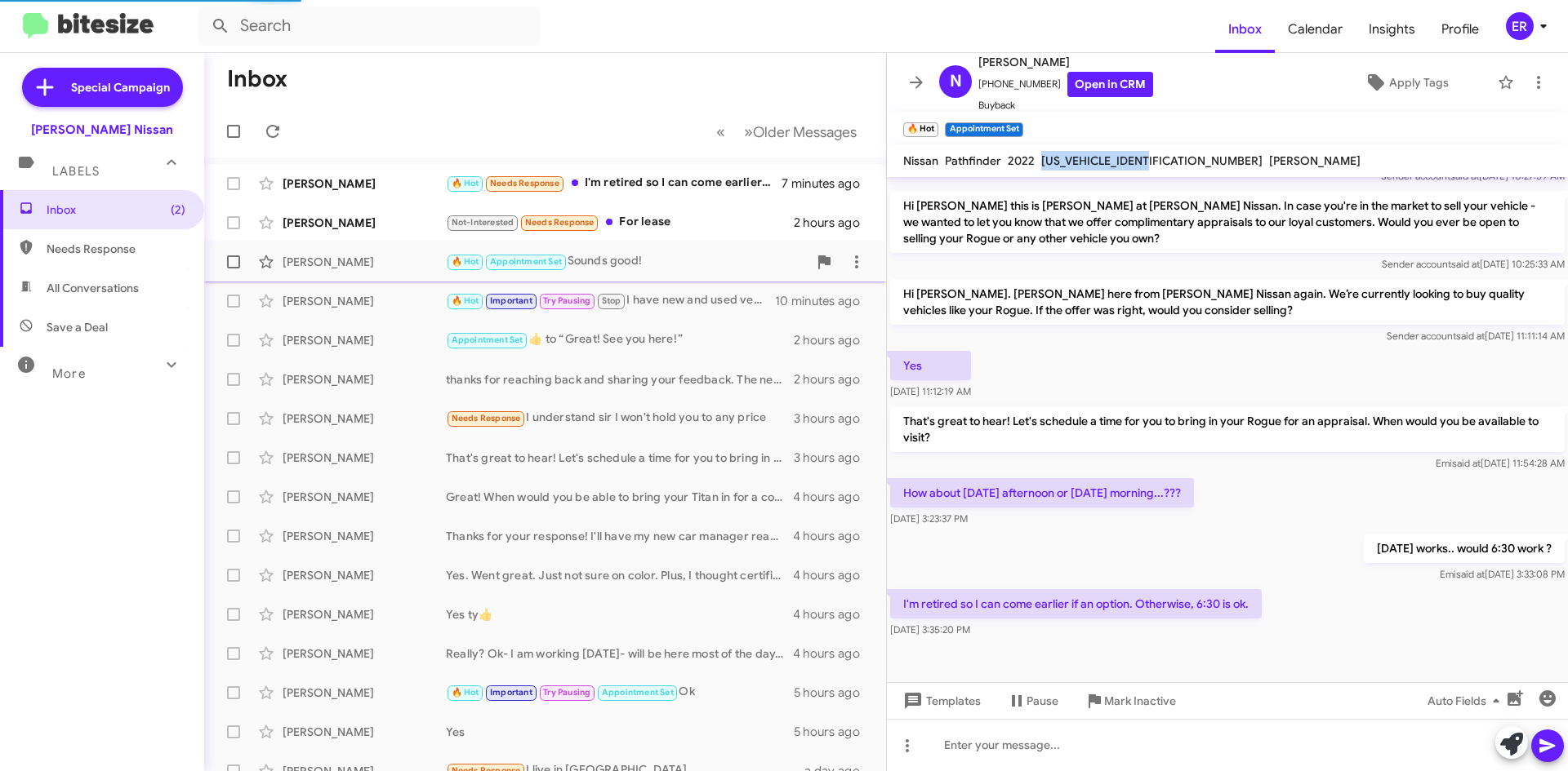
scroll to position [254, 0]
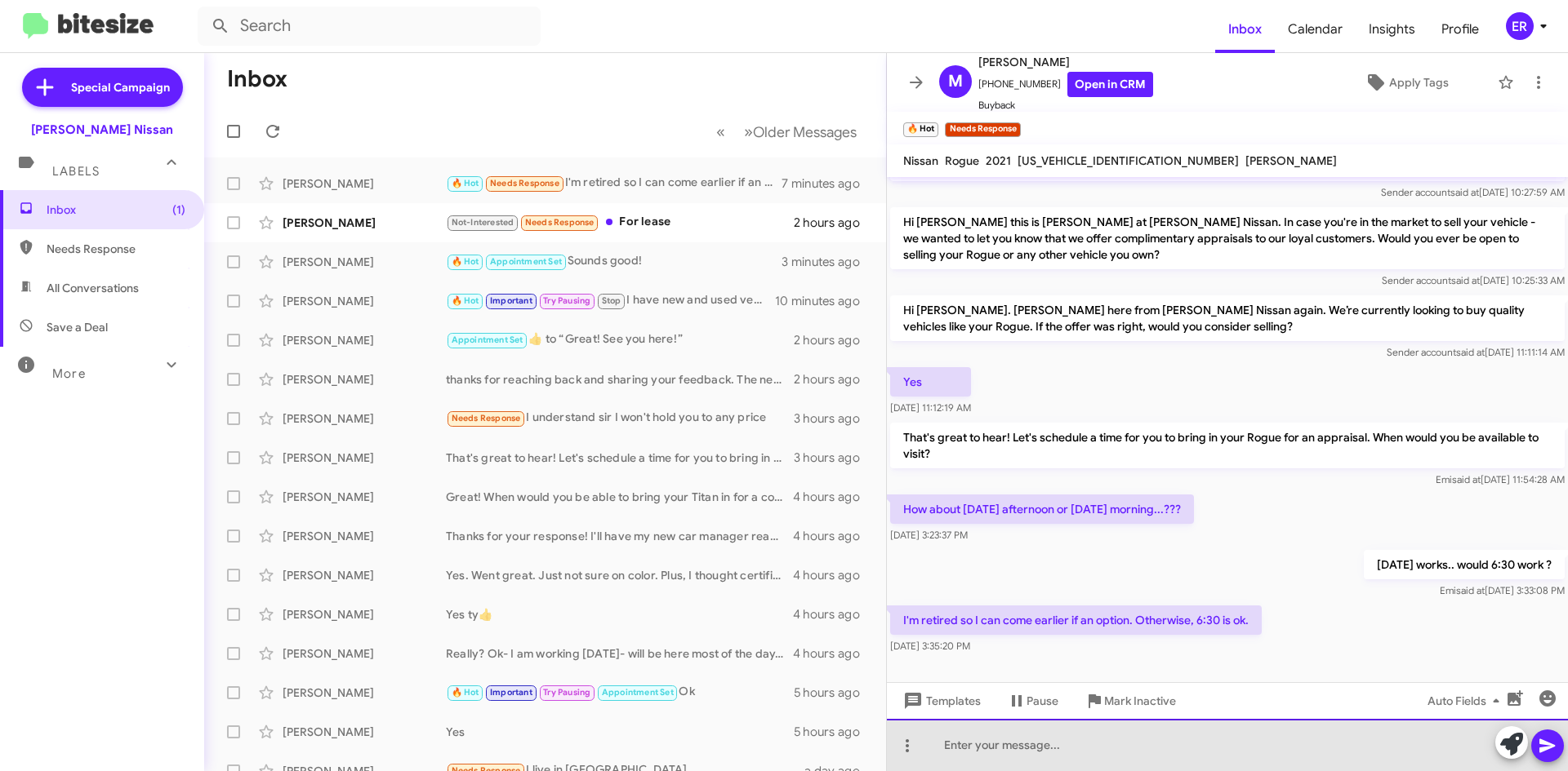
click at [1137, 737] on div at bounding box center [1226, 745] width 681 height 52
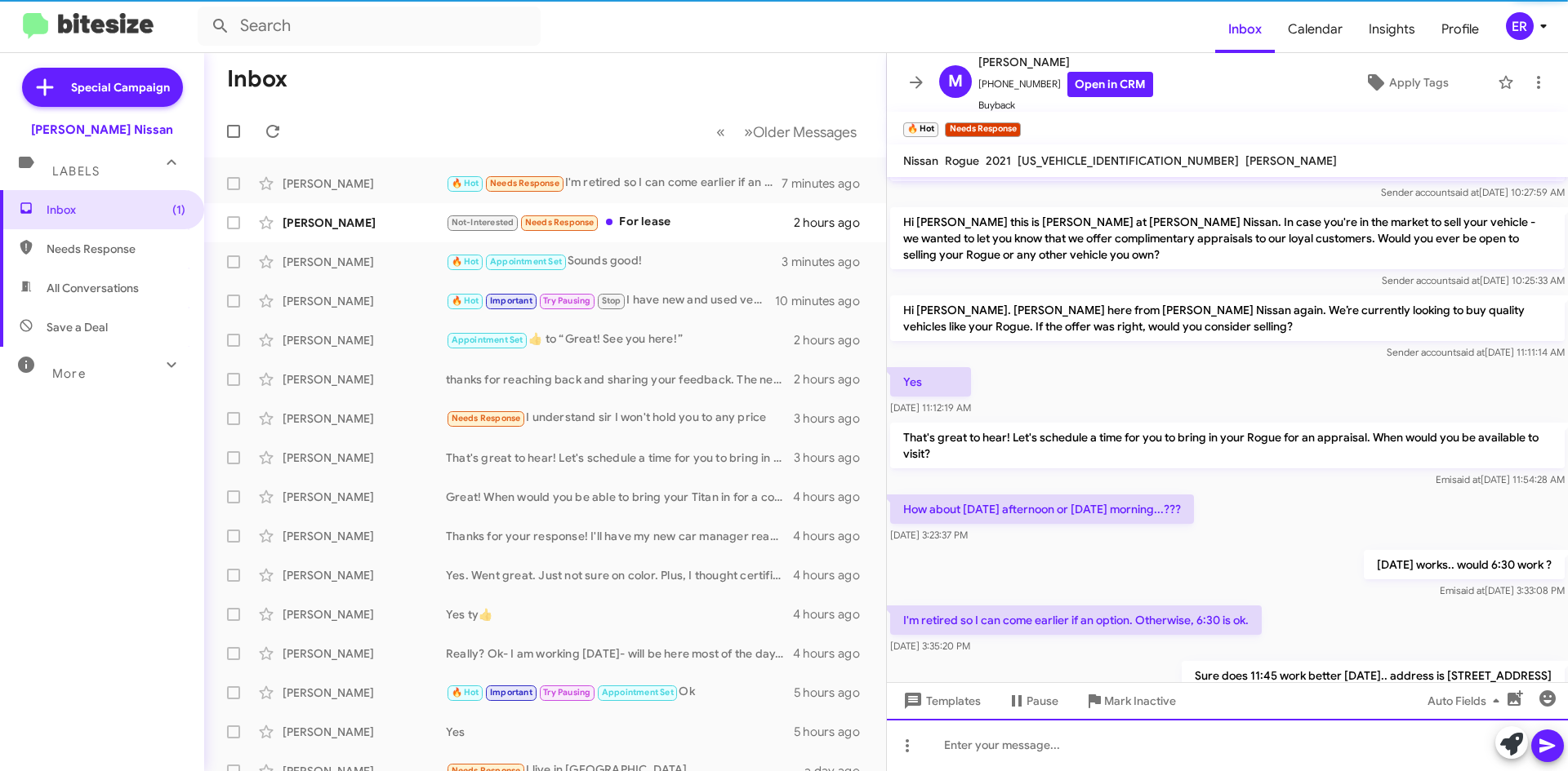
scroll to position [0, 0]
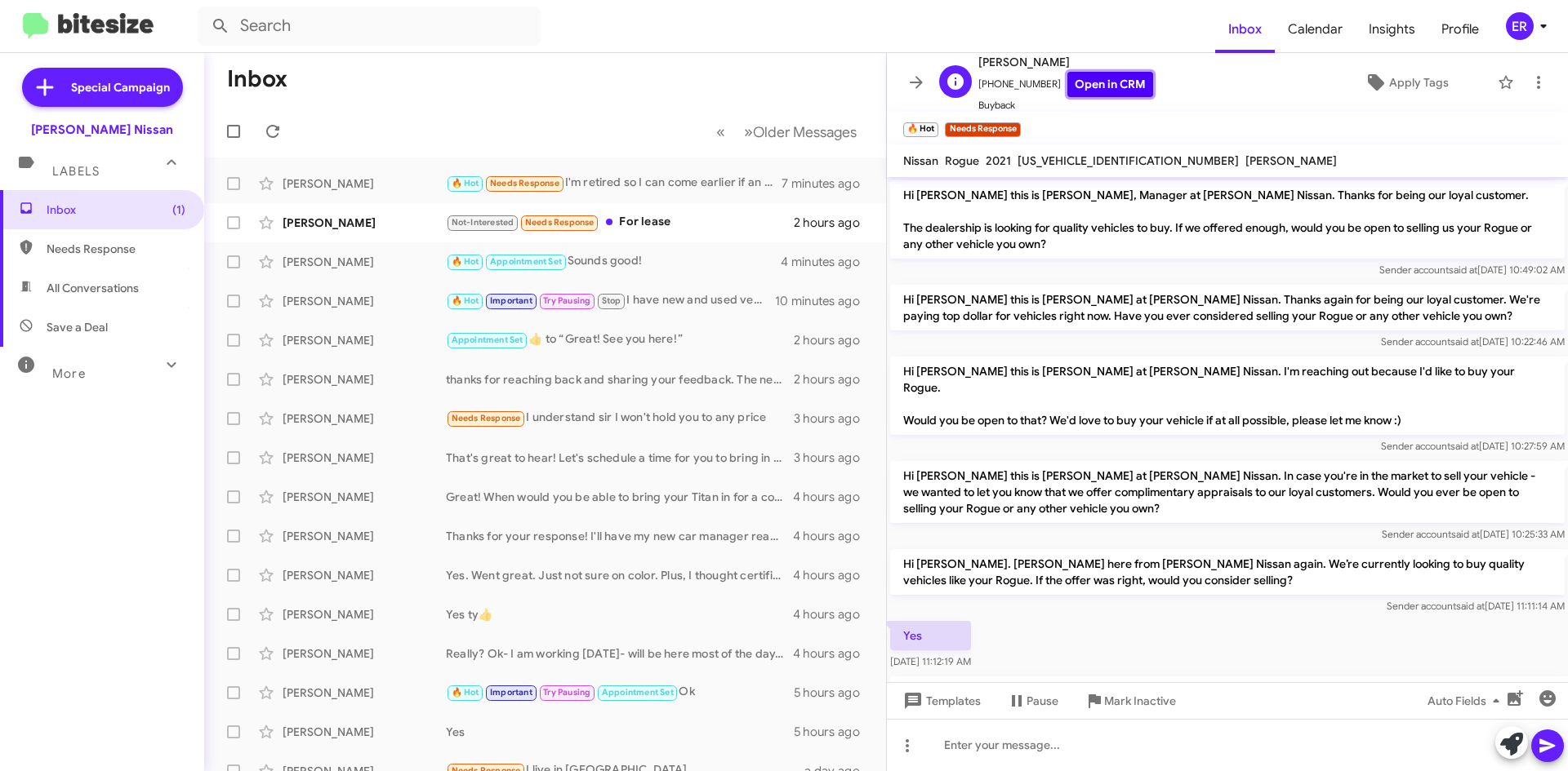
click at [1090, 79] on link "Open in CRM" at bounding box center [1110, 84] width 86 height 25
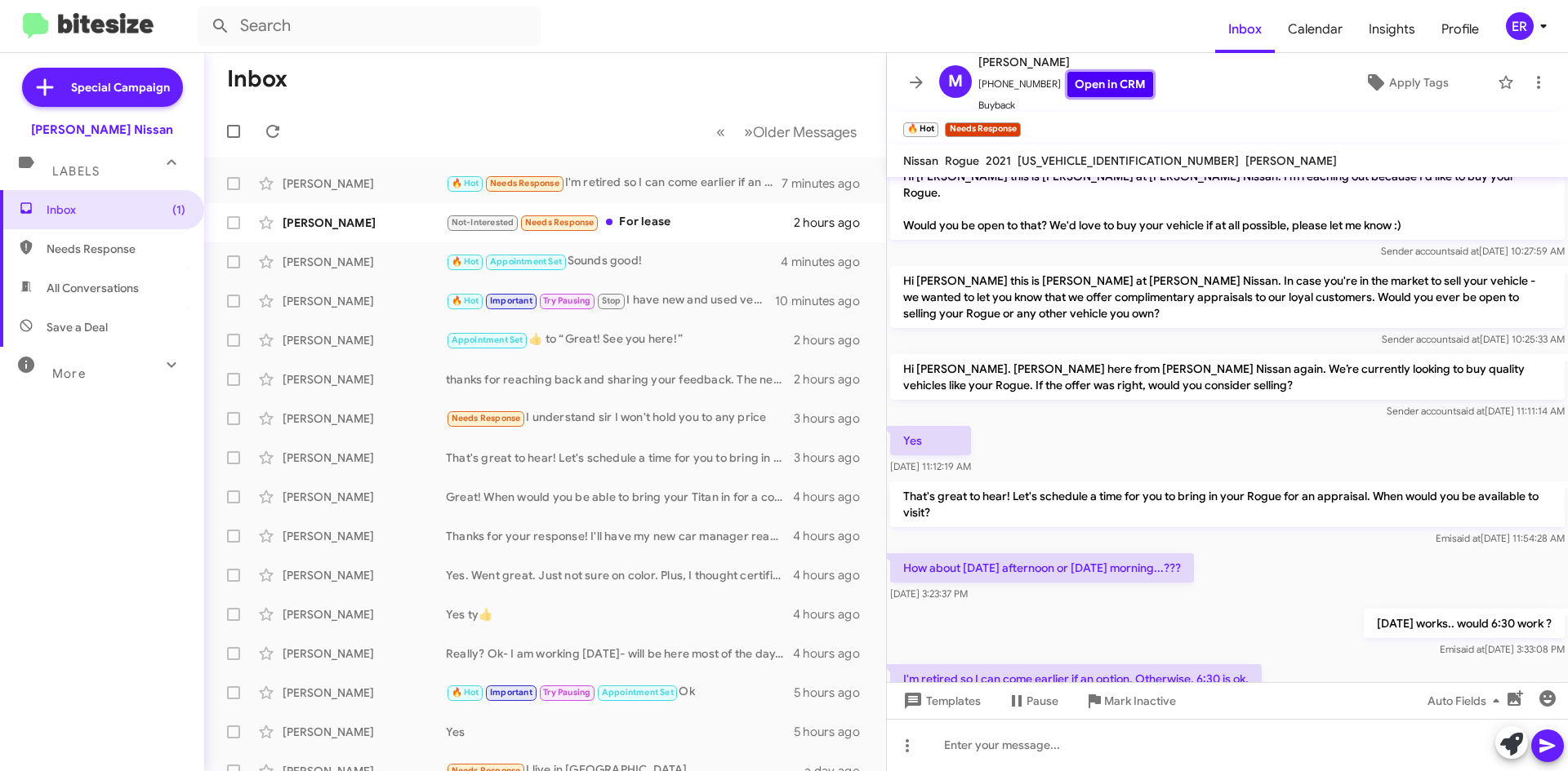
scroll to position [314, 0]
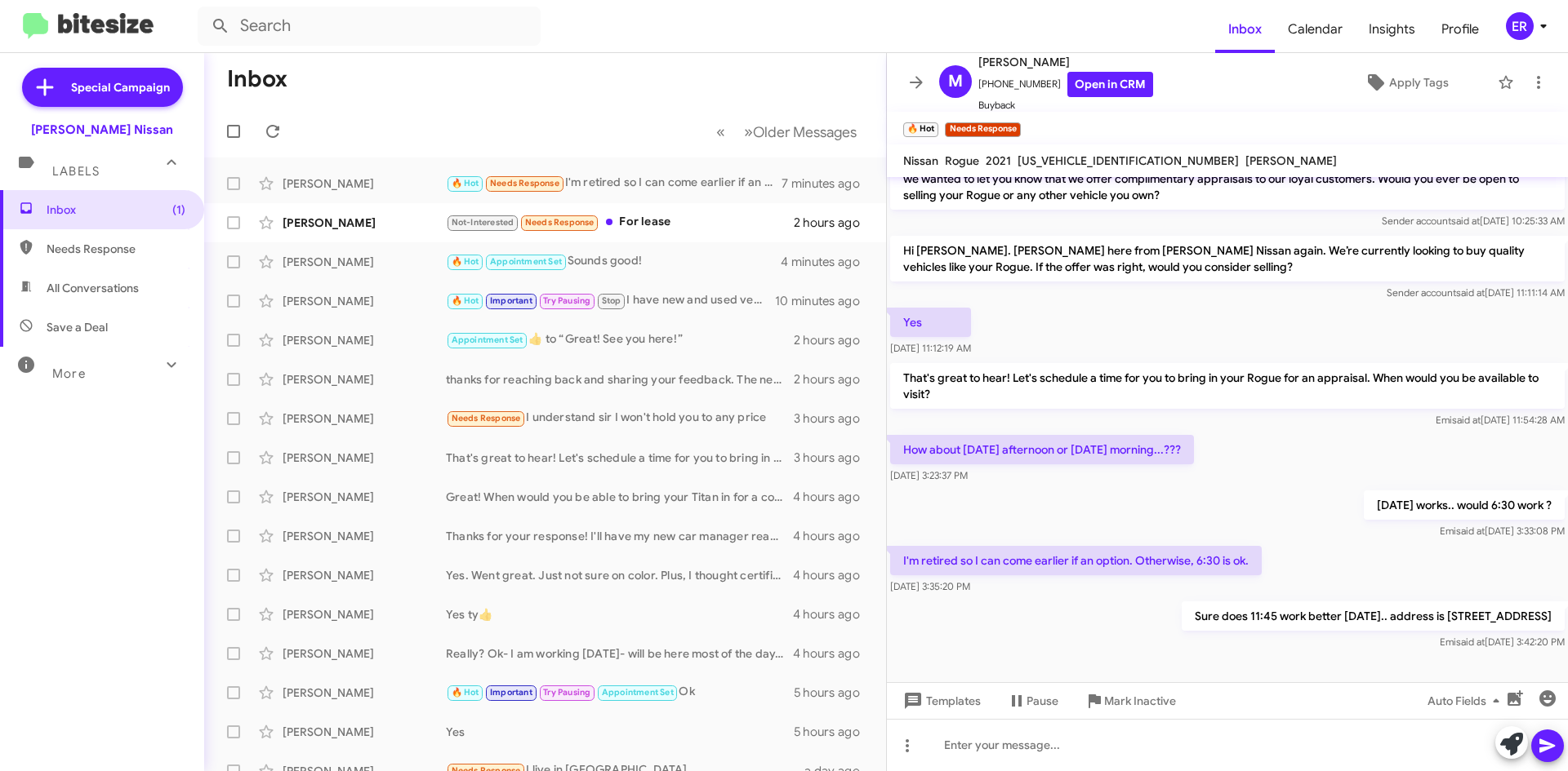
drag, startPoint x: 1123, startPoint y: 164, endPoint x: 906, endPoint y: 169, distance: 217.1
click at [906, 169] on div "Nissan Rogue 2021 [US_VEHICLE_IDENTIFICATION_NUMBER] [PERSON_NAME]" at bounding box center [1119, 161] width 440 height 20
copy div "Nissan Rogue 2021 [US_VEHICLE_IDENTIFICATION_NUMBER]"
